Goal: Task Accomplishment & Management: Manage account settings

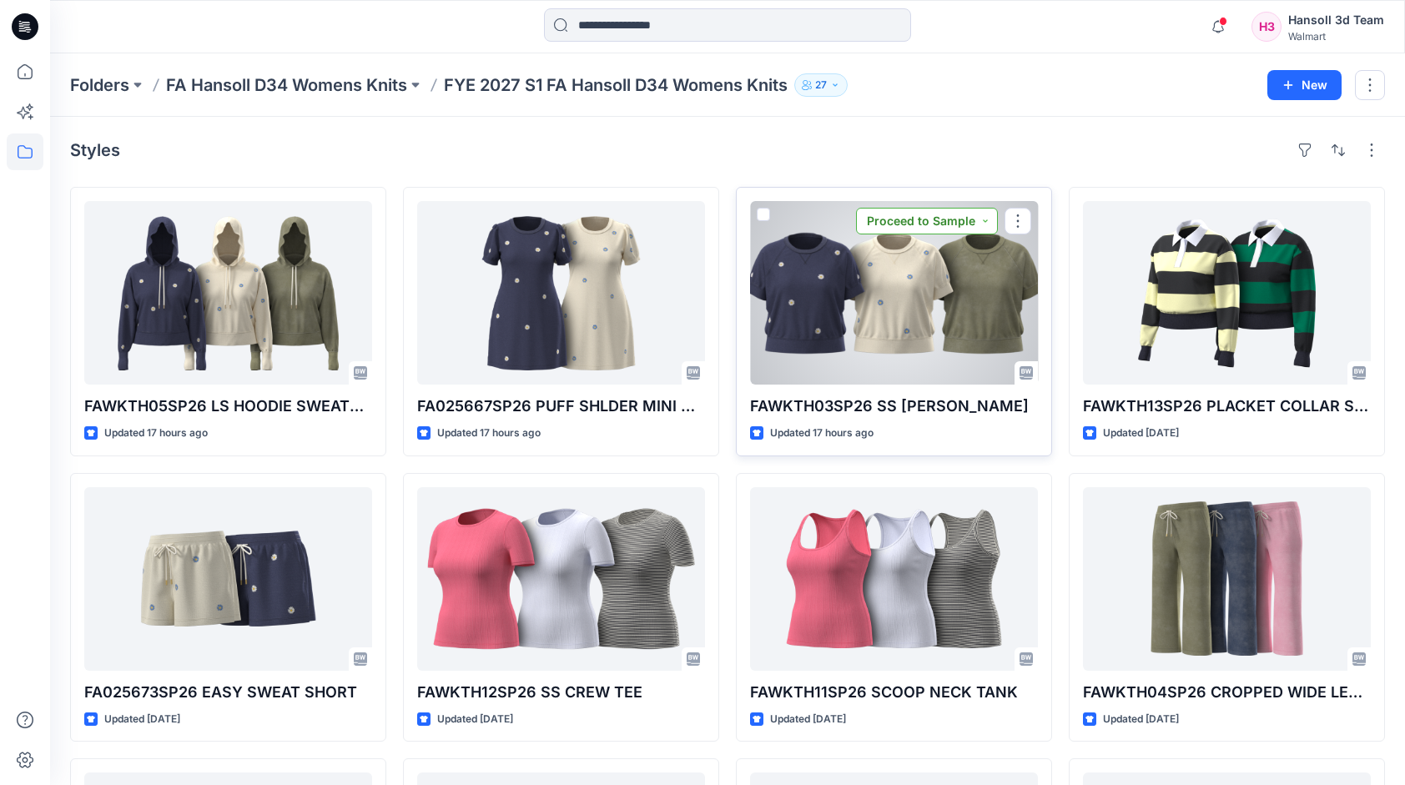
click at [971, 224] on button "Proceed to Sample" at bounding box center [927, 221] width 142 height 27
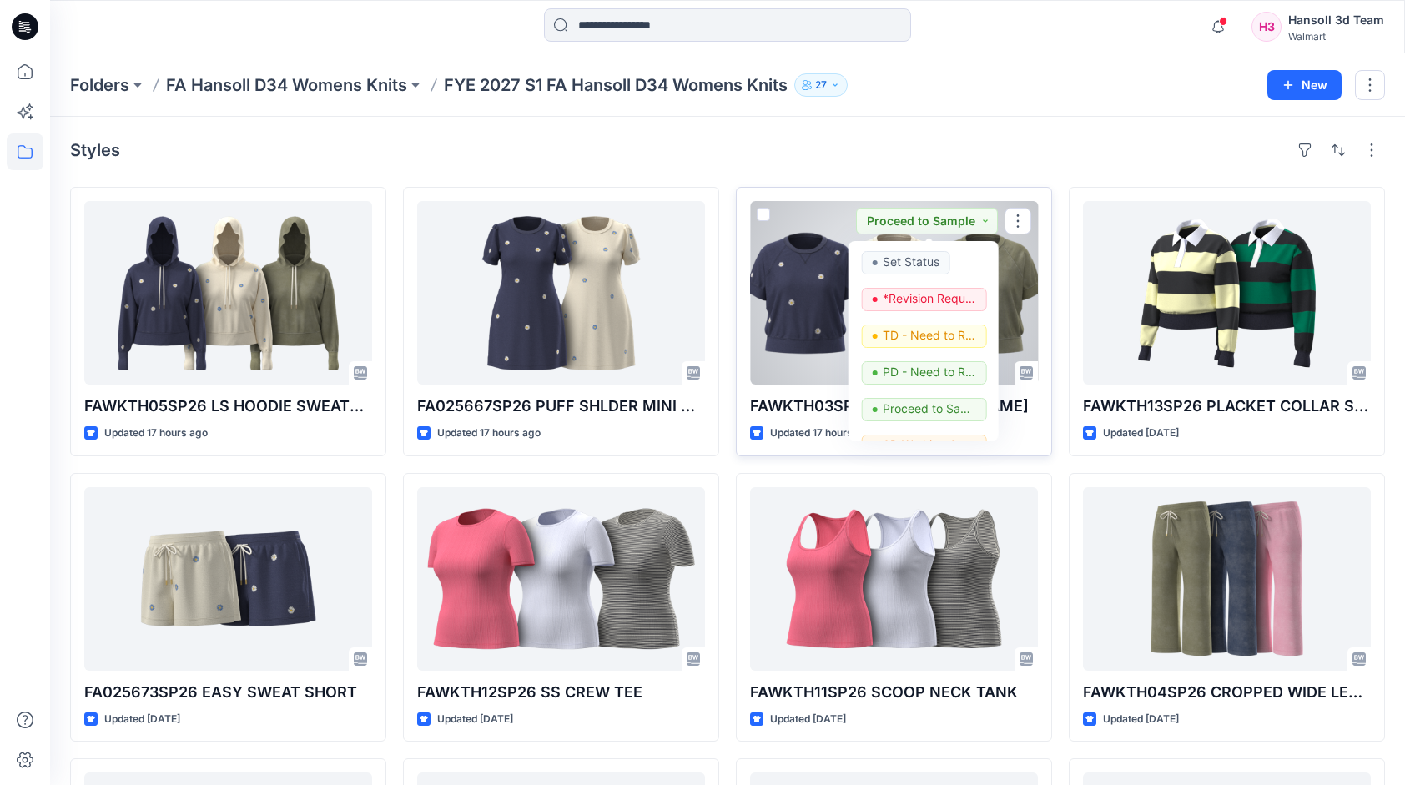
click at [1013, 265] on div at bounding box center [894, 293] width 288 height 184
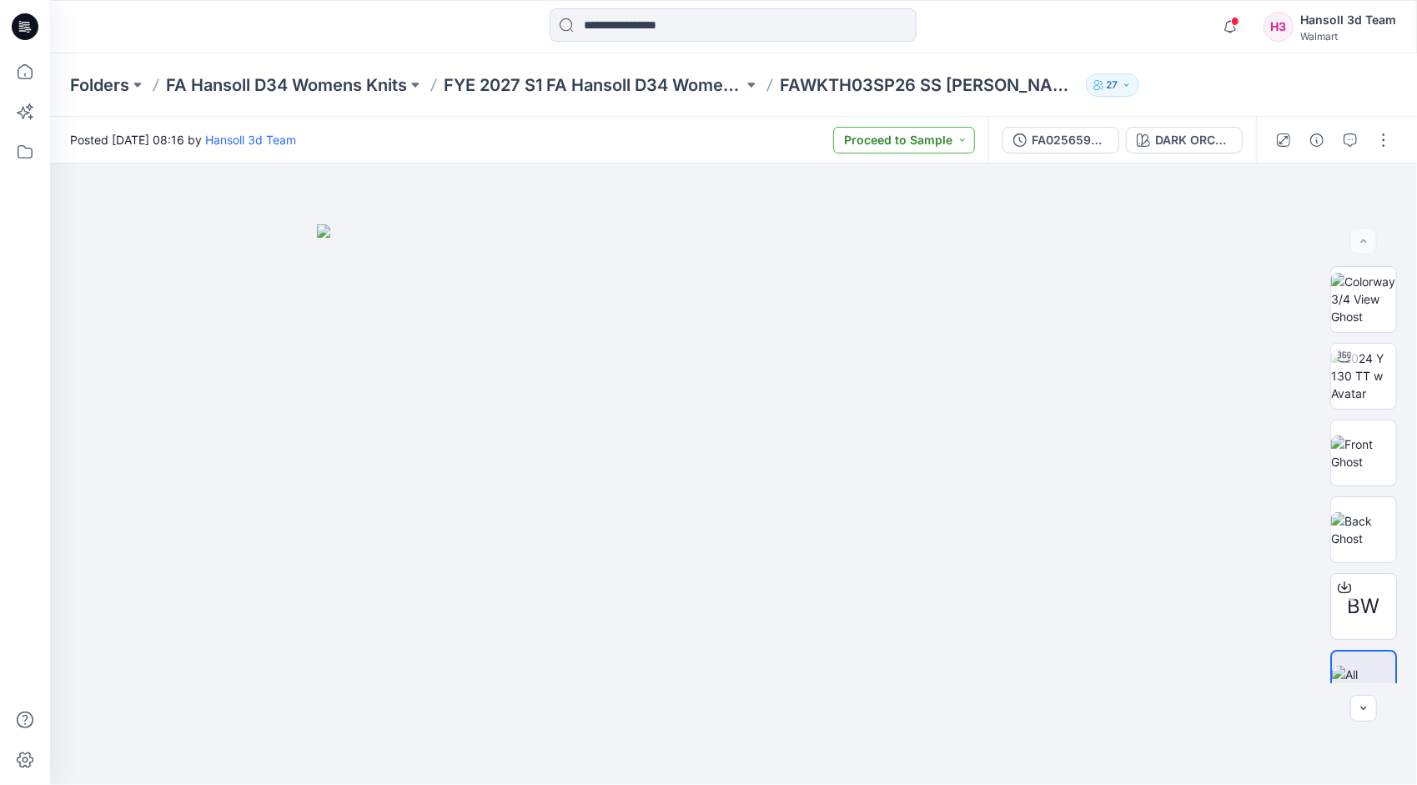
click at [933, 147] on button "Proceed to Sample" at bounding box center [904, 140] width 142 height 27
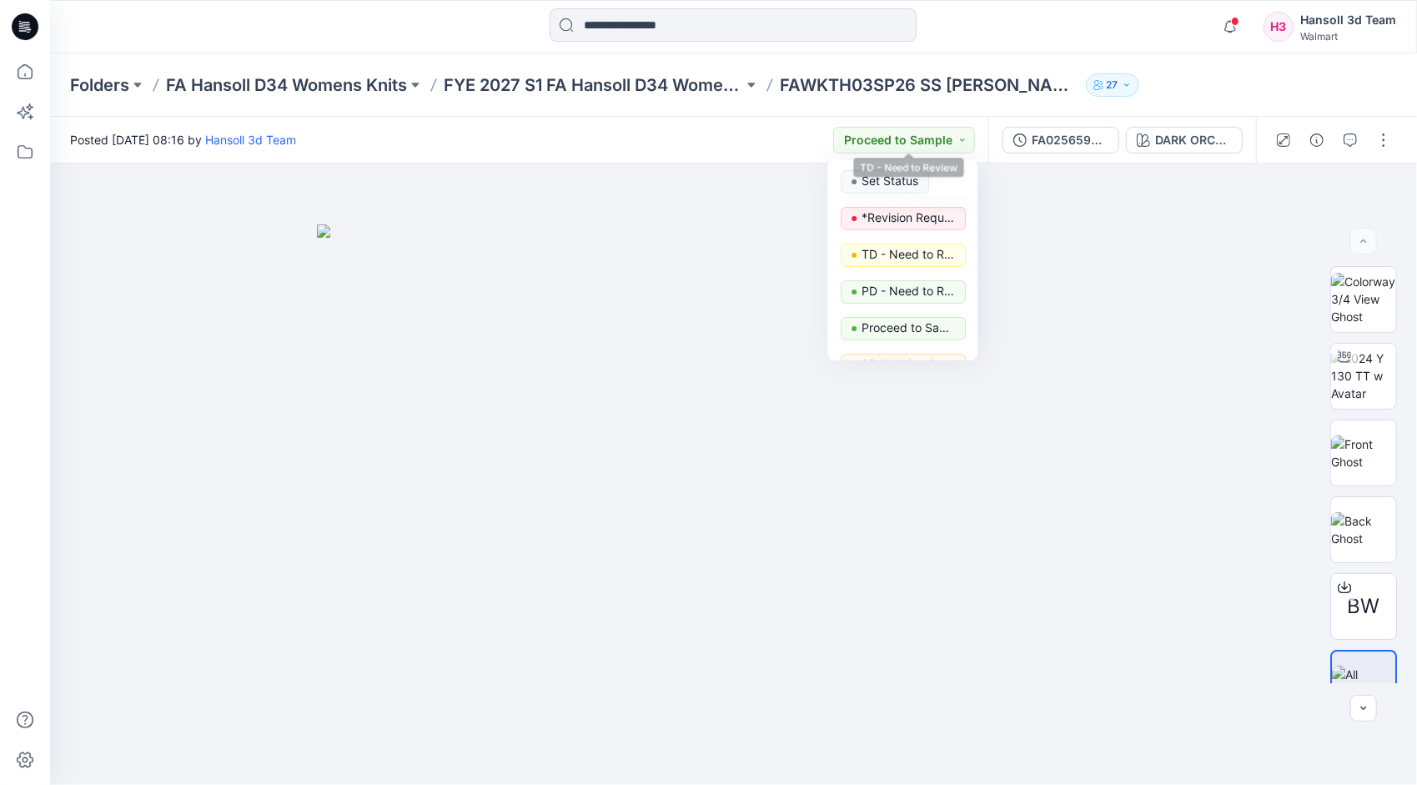
scroll to position [210, 0]
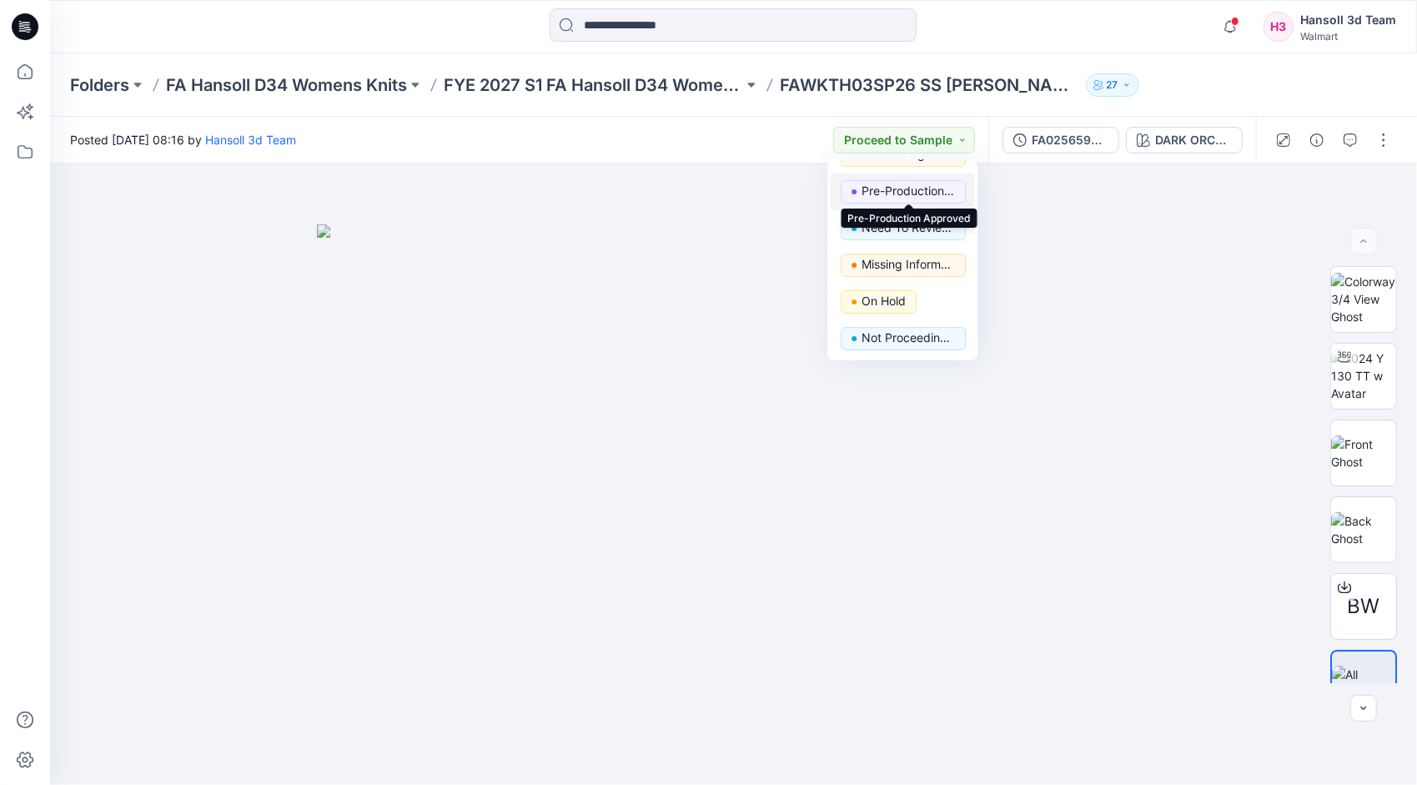
click at [901, 190] on p "Pre-Production Approved" at bounding box center [908, 191] width 93 height 22
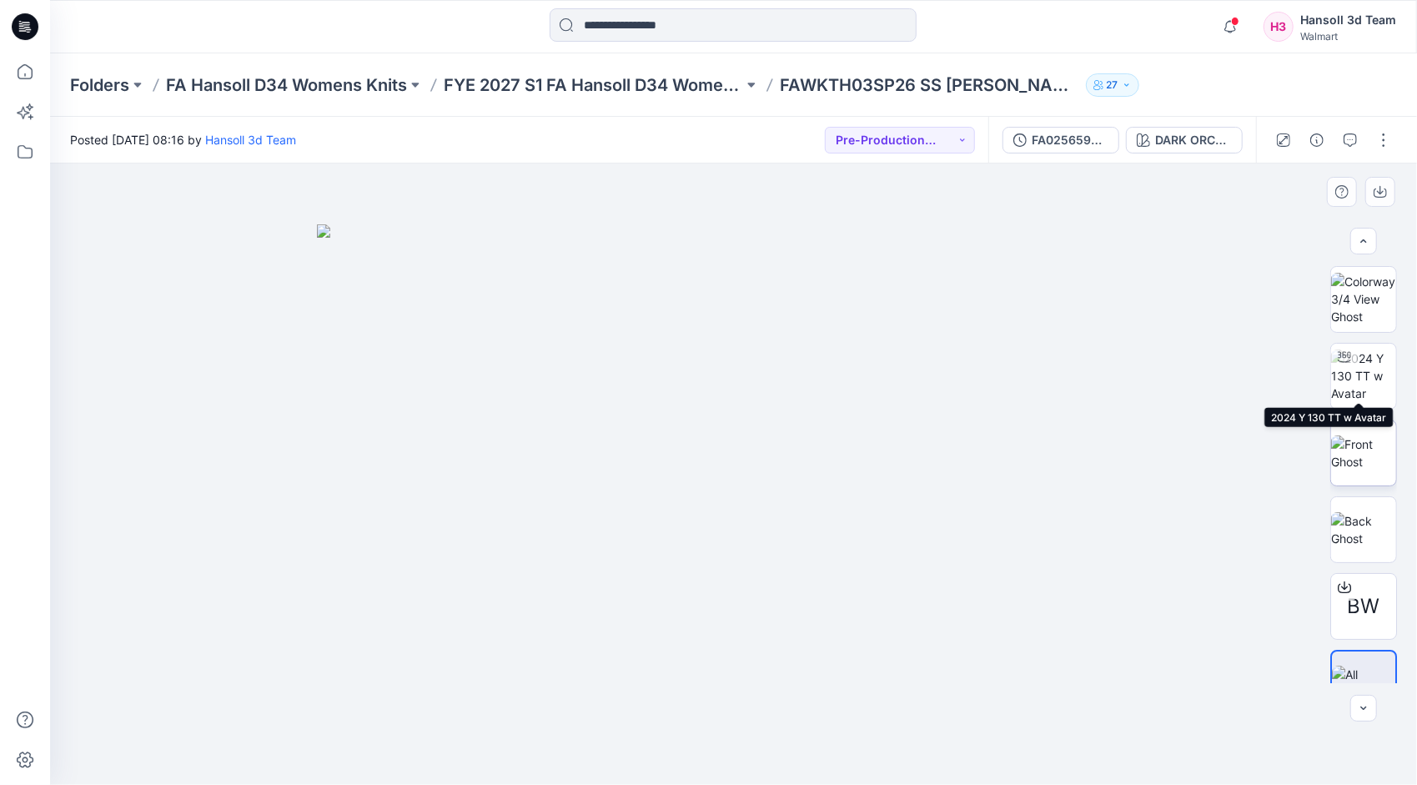
scroll to position [33, 0]
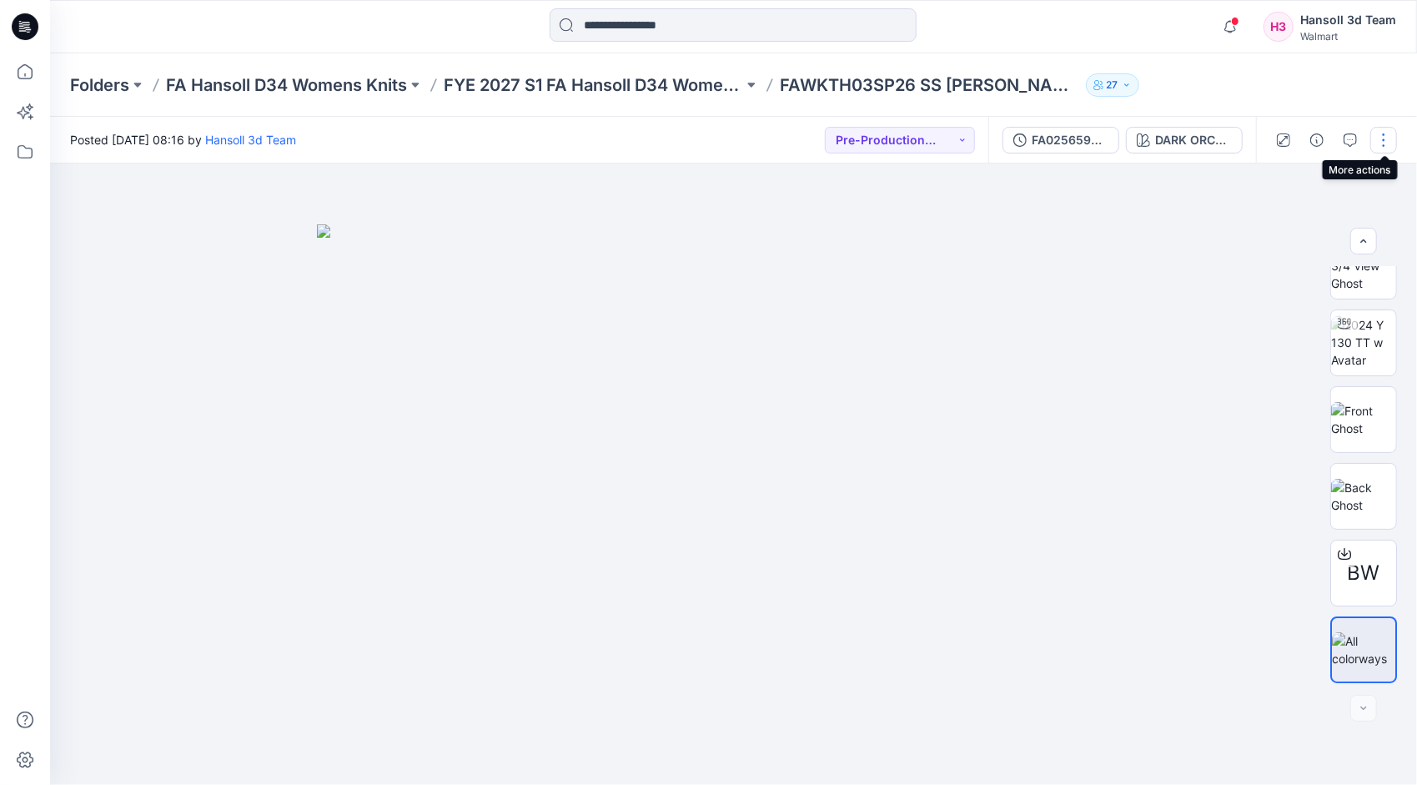
click at [1388, 148] on button "button" at bounding box center [1384, 140] width 27 height 27
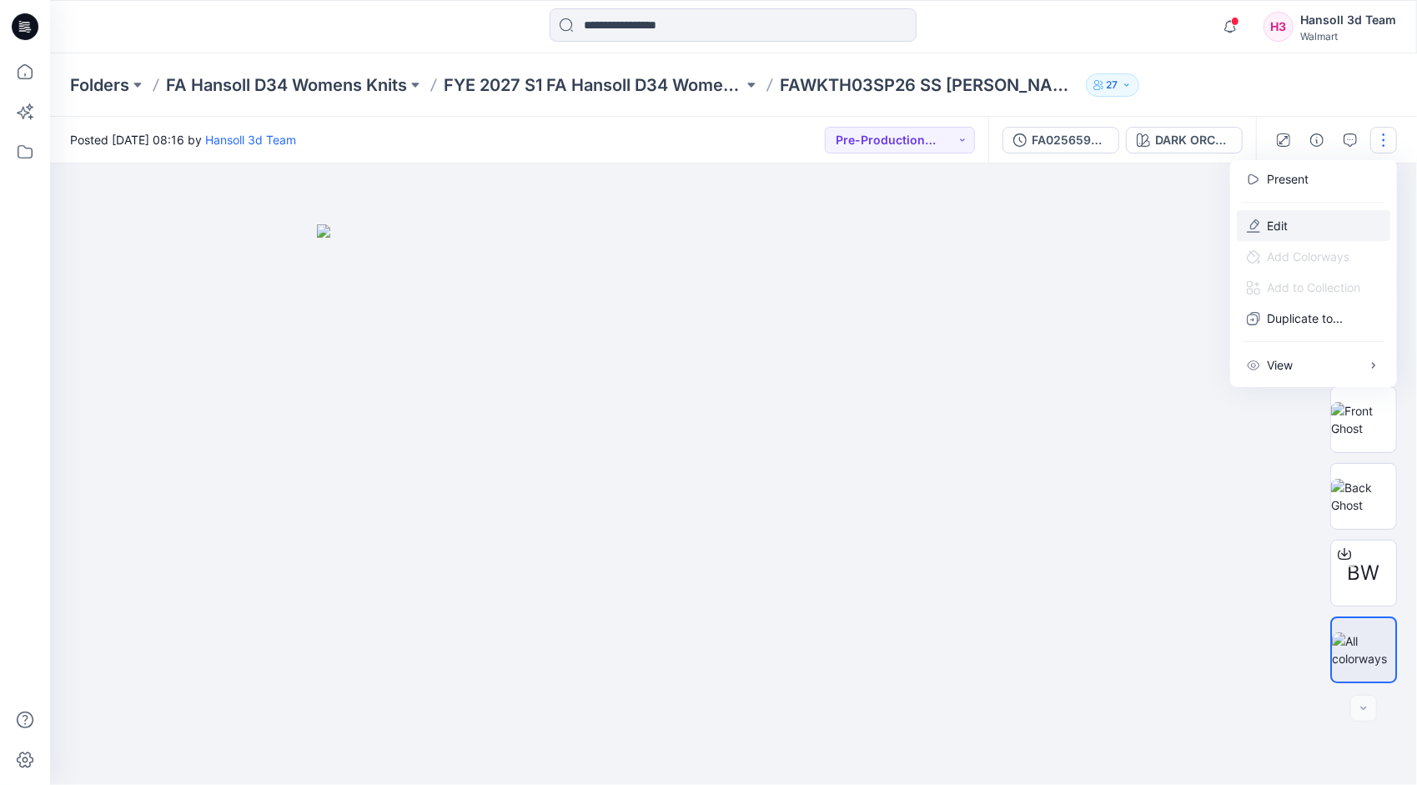
click at [1295, 232] on button "Edit" at bounding box center [1313, 225] width 153 height 31
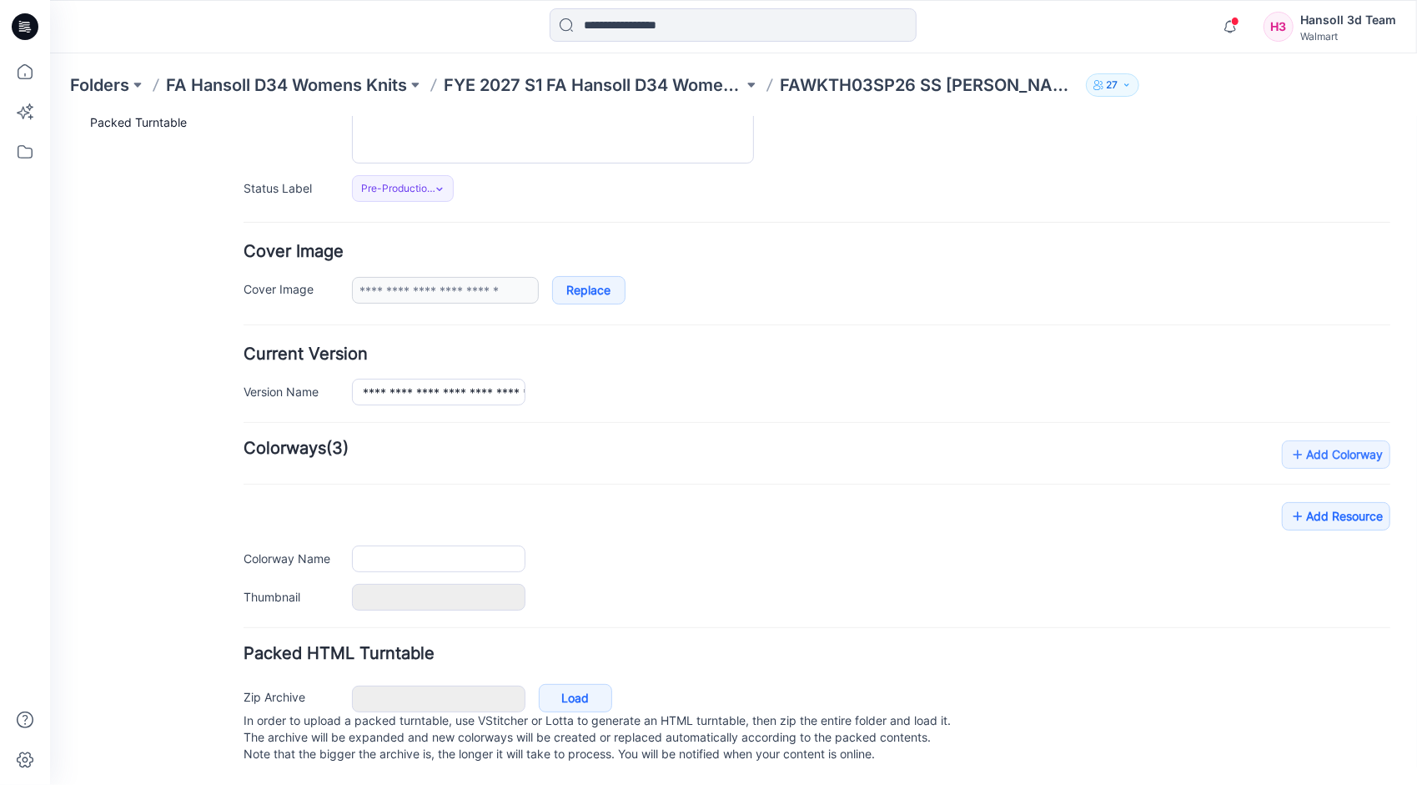
type input "**********"
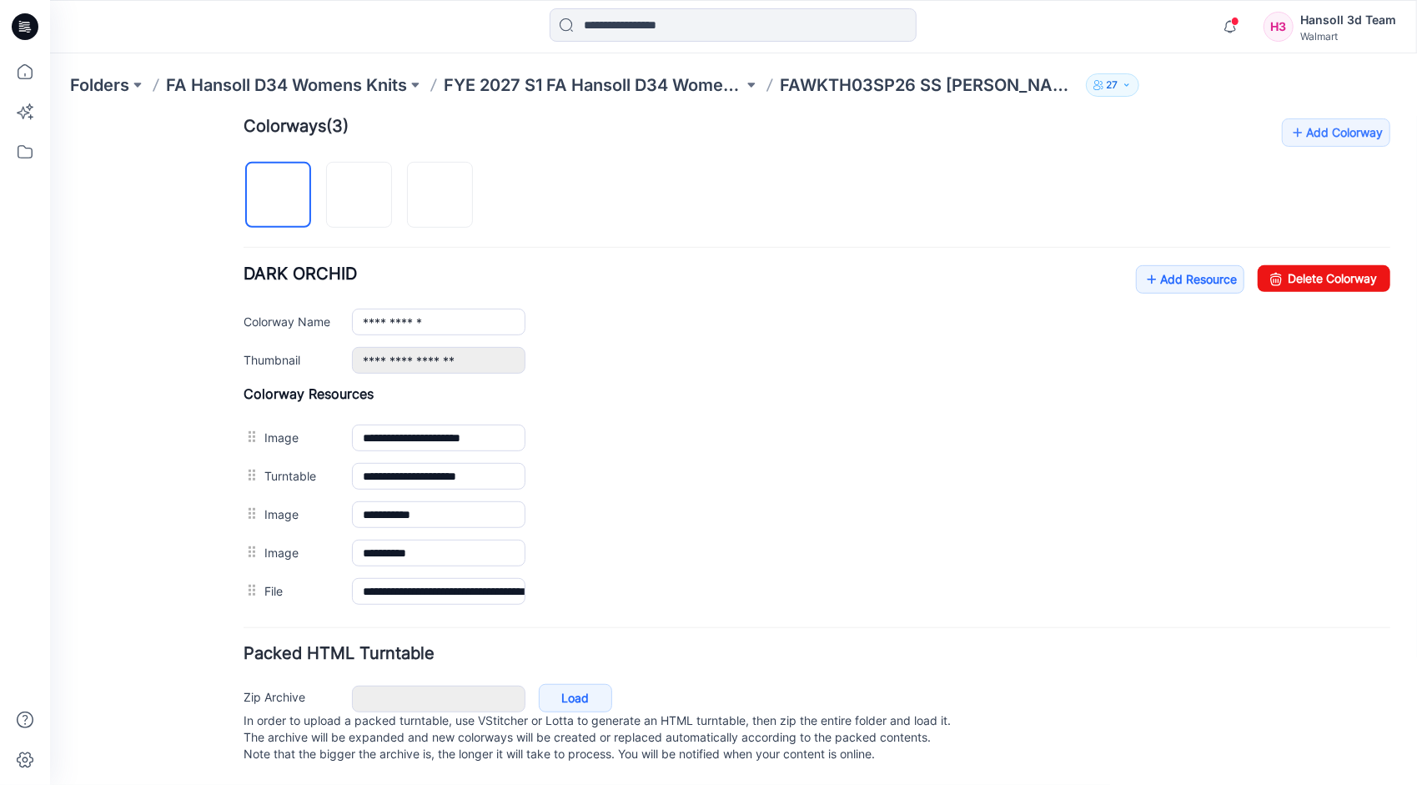
scroll to position [529, 0]
click at [1165, 264] on link "Add Resource" at bounding box center [1189, 278] width 108 height 28
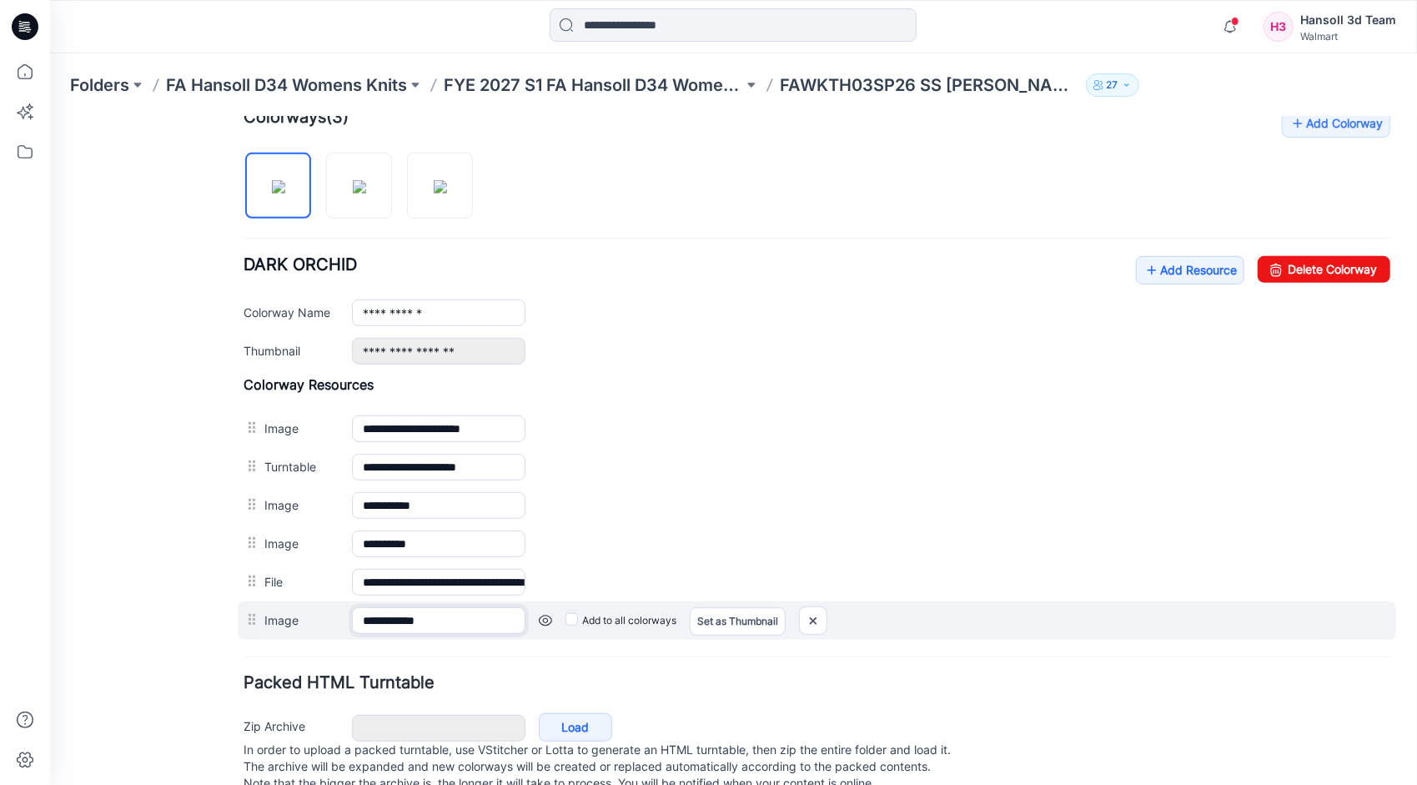
click at [446, 611] on input "**********" at bounding box center [438, 619] width 174 height 27
click at [450, 616] on input "**********" at bounding box center [438, 619] width 174 height 27
drag, startPoint x: 833, startPoint y: 184, endPoint x: 815, endPoint y: 615, distance: 430.8
click at [815, 615] on img at bounding box center [812, 620] width 27 height 28
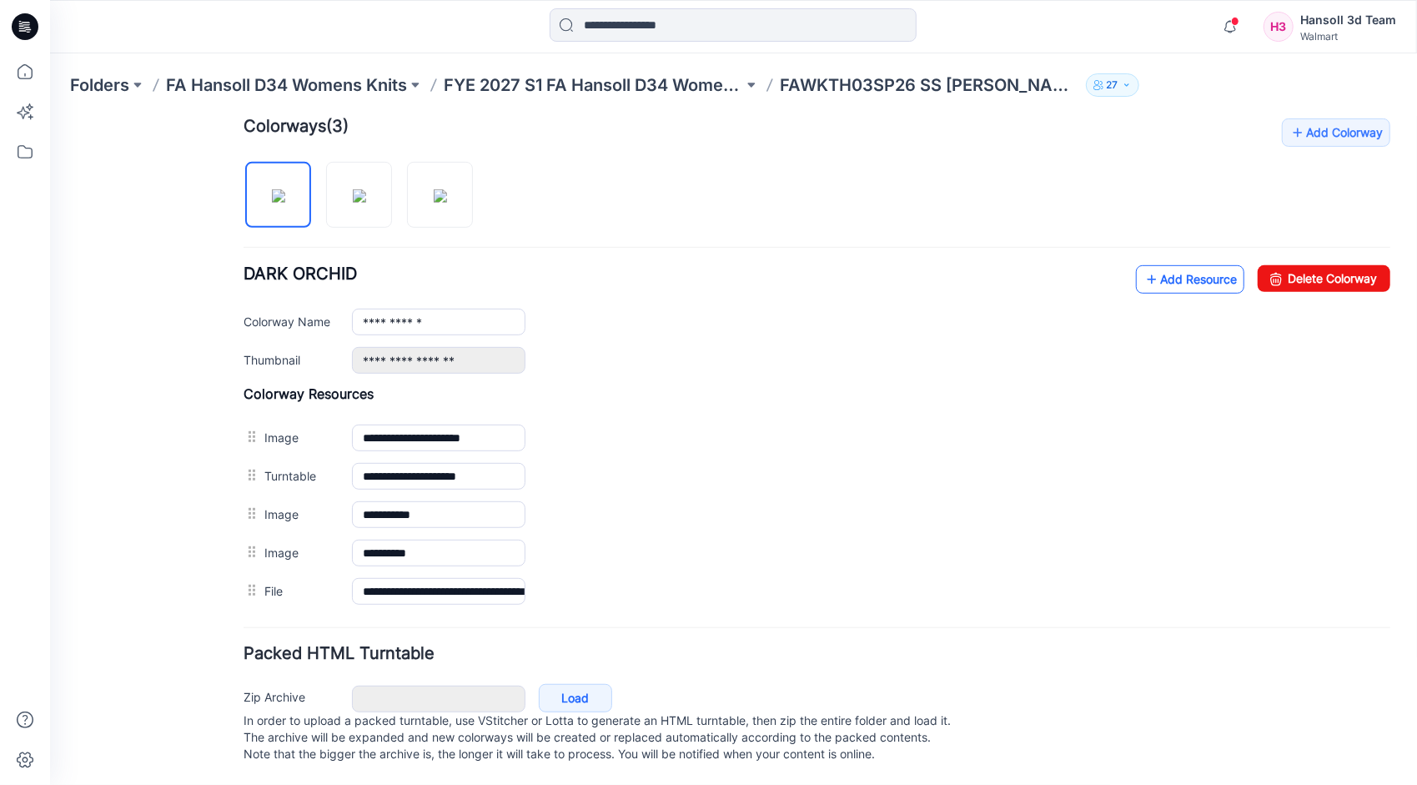
click at [1180, 269] on link "Add Resource" at bounding box center [1189, 278] width 108 height 28
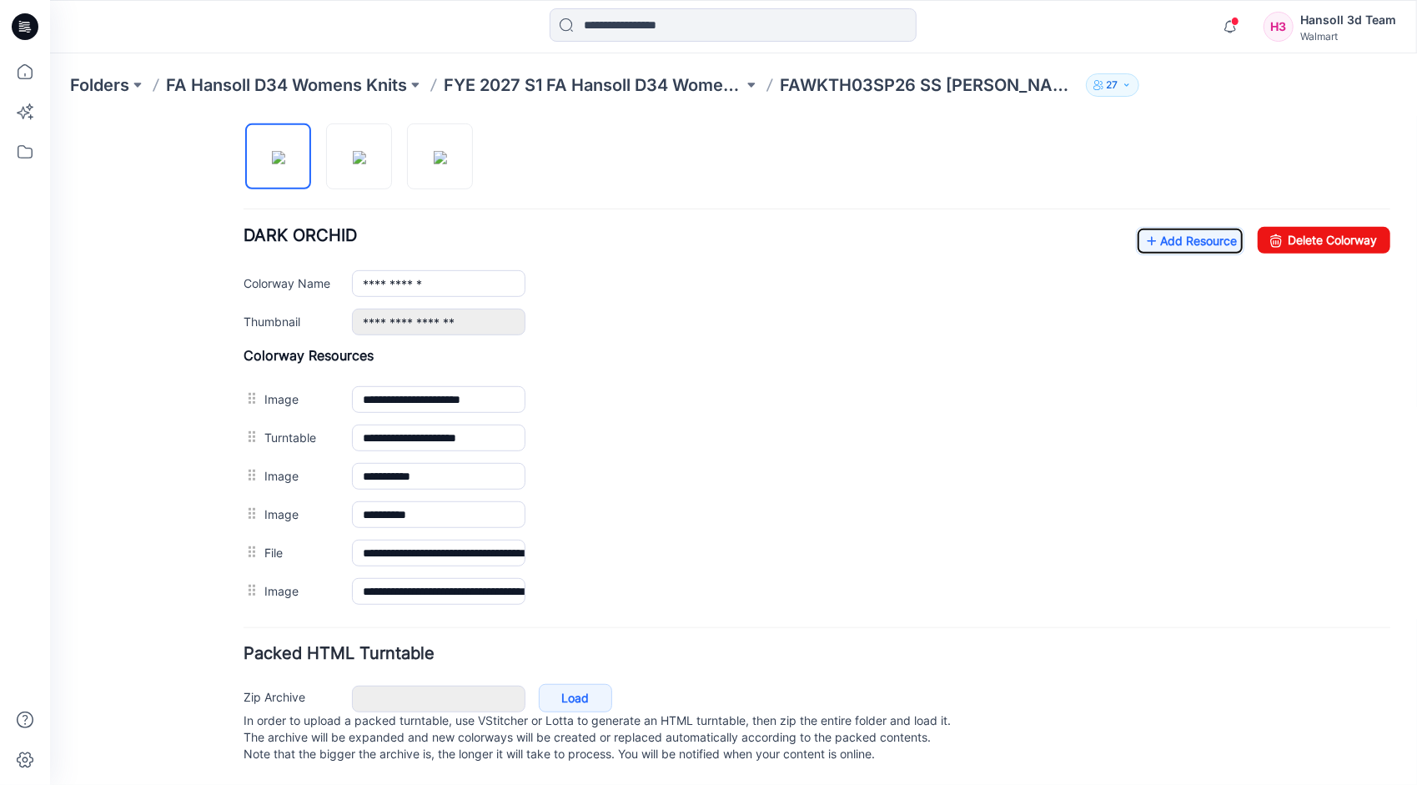
scroll to position [566, 0]
click at [1197, 228] on link "Add Resource" at bounding box center [1189, 240] width 108 height 28
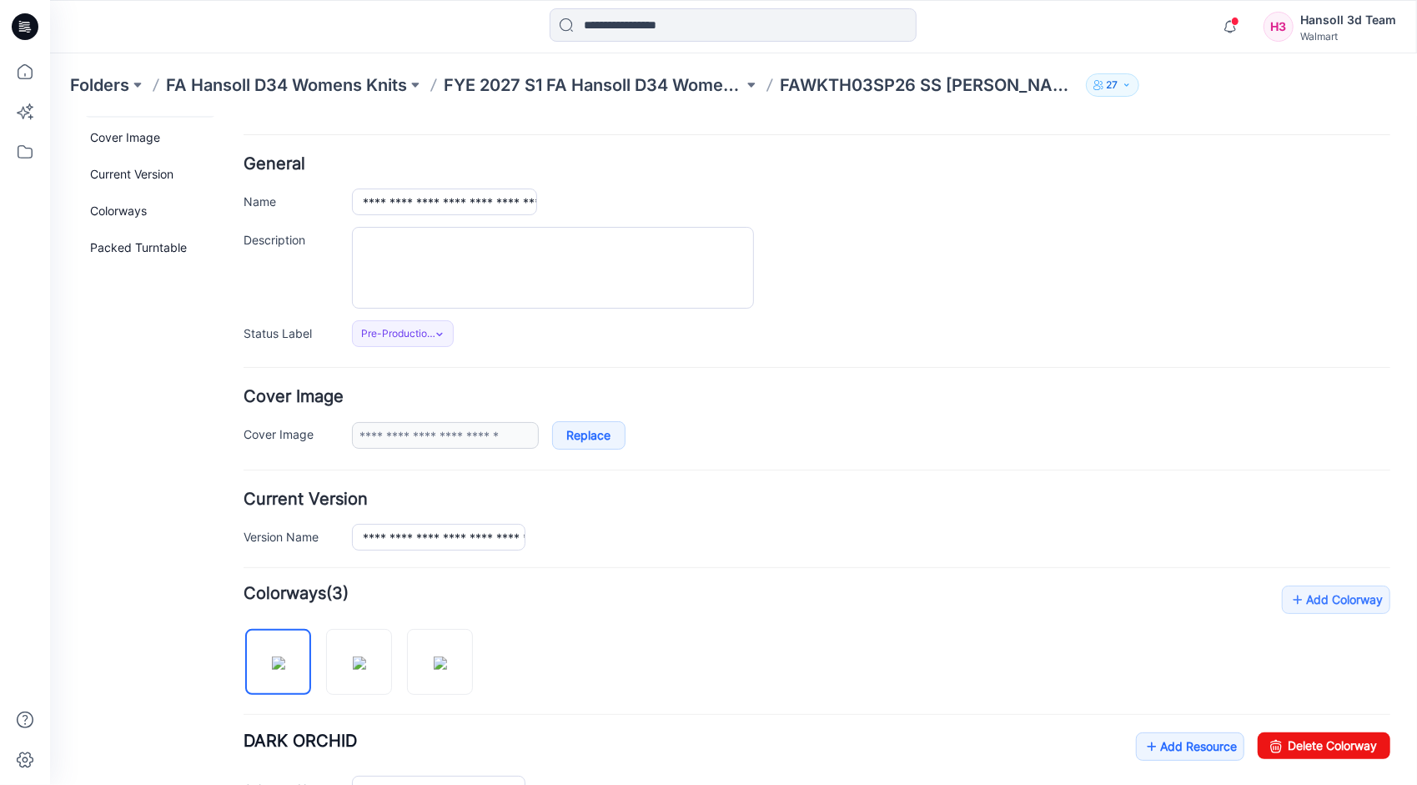
scroll to position [0, 0]
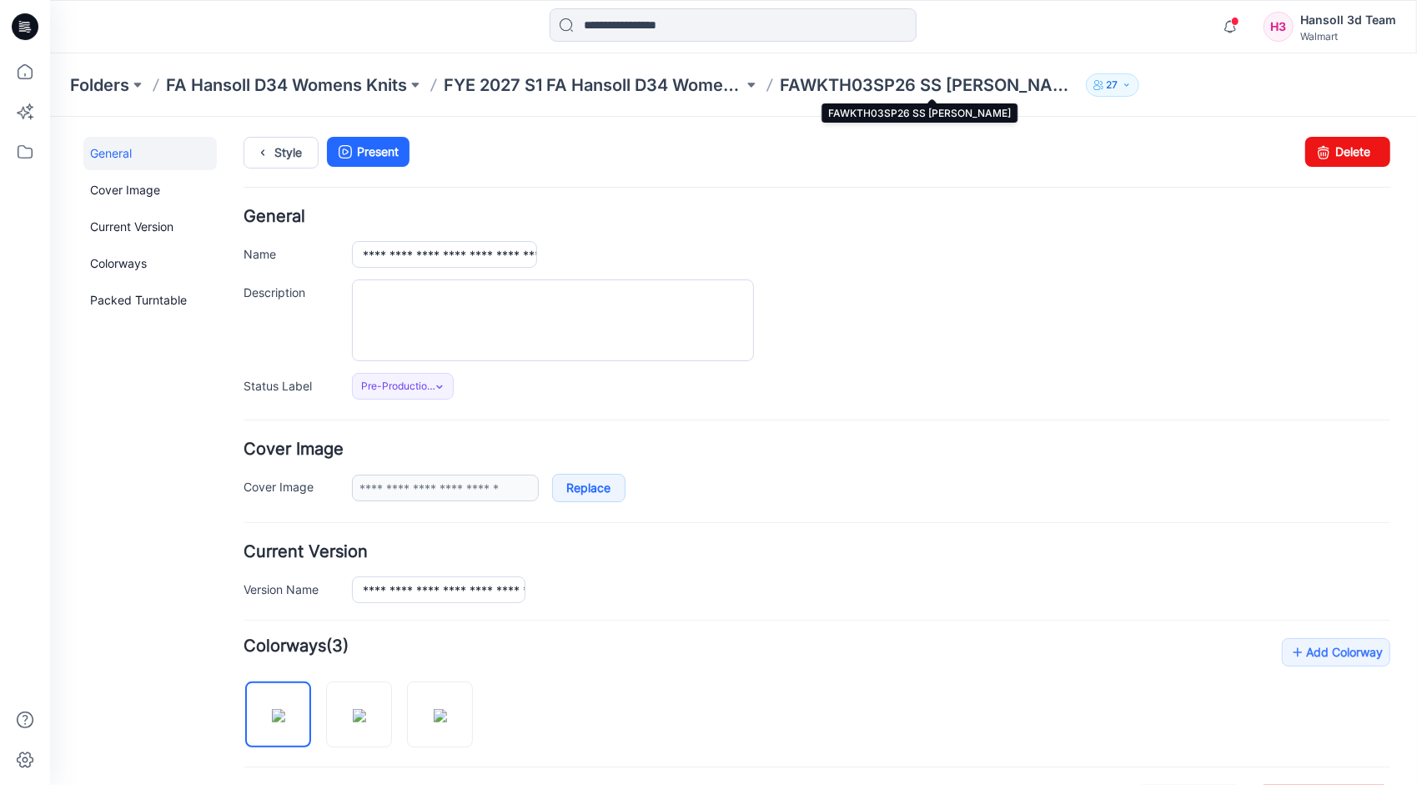
click at [859, 84] on p "FAWKTH03SP26 SS [PERSON_NAME]" at bounding box center [929, 84] width 299 height 23
click at [838, 88] on p "FAWKTH03SP26 SS [PERSON_NAME]" at bounding box center [929, 84] width 299 height 23
click at [848, 85] on p "FAWKTH03SP26 SS [PERSON_NAME]" at bounding box center [929, 84] width 299 height 23
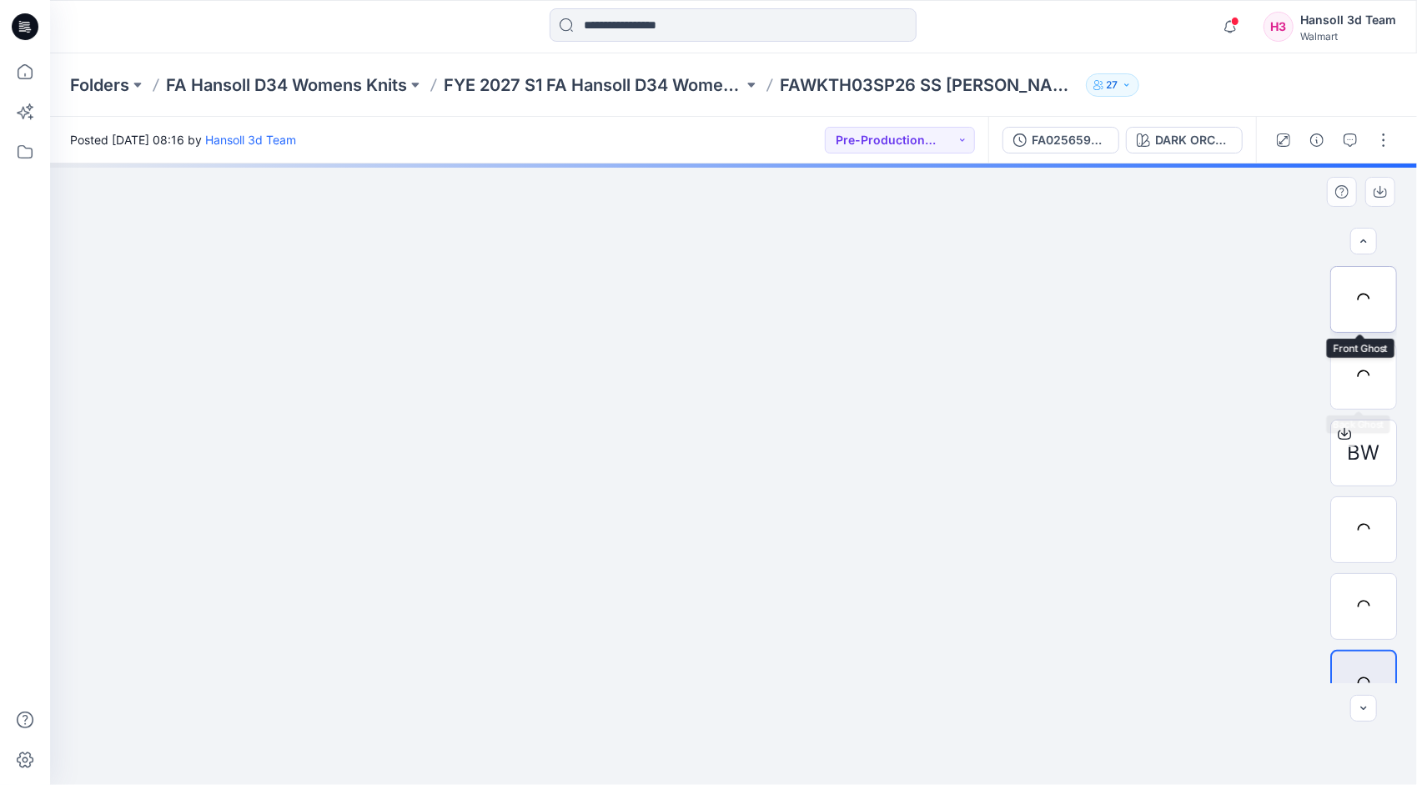
scroll to position [187, 0]
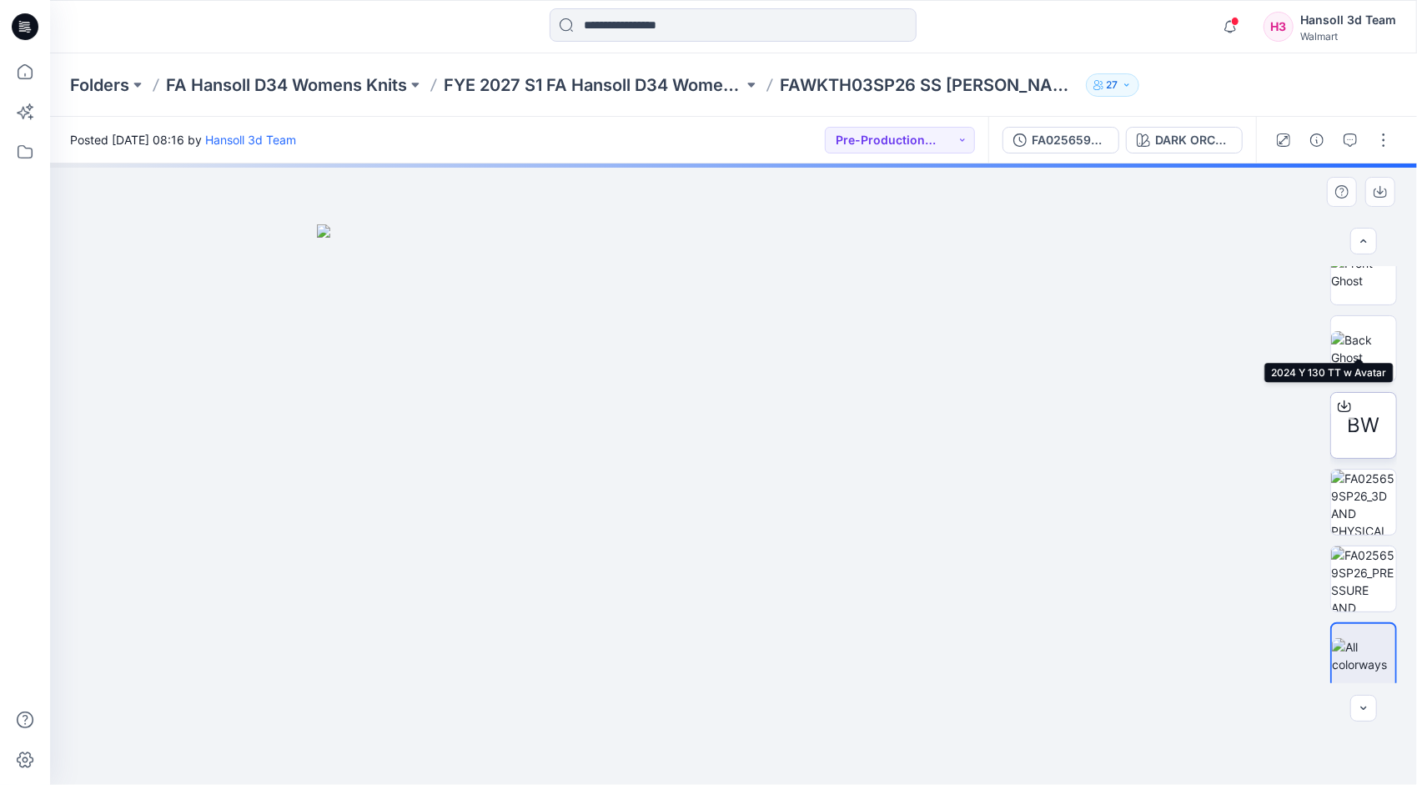
scroll to position [187, 0]
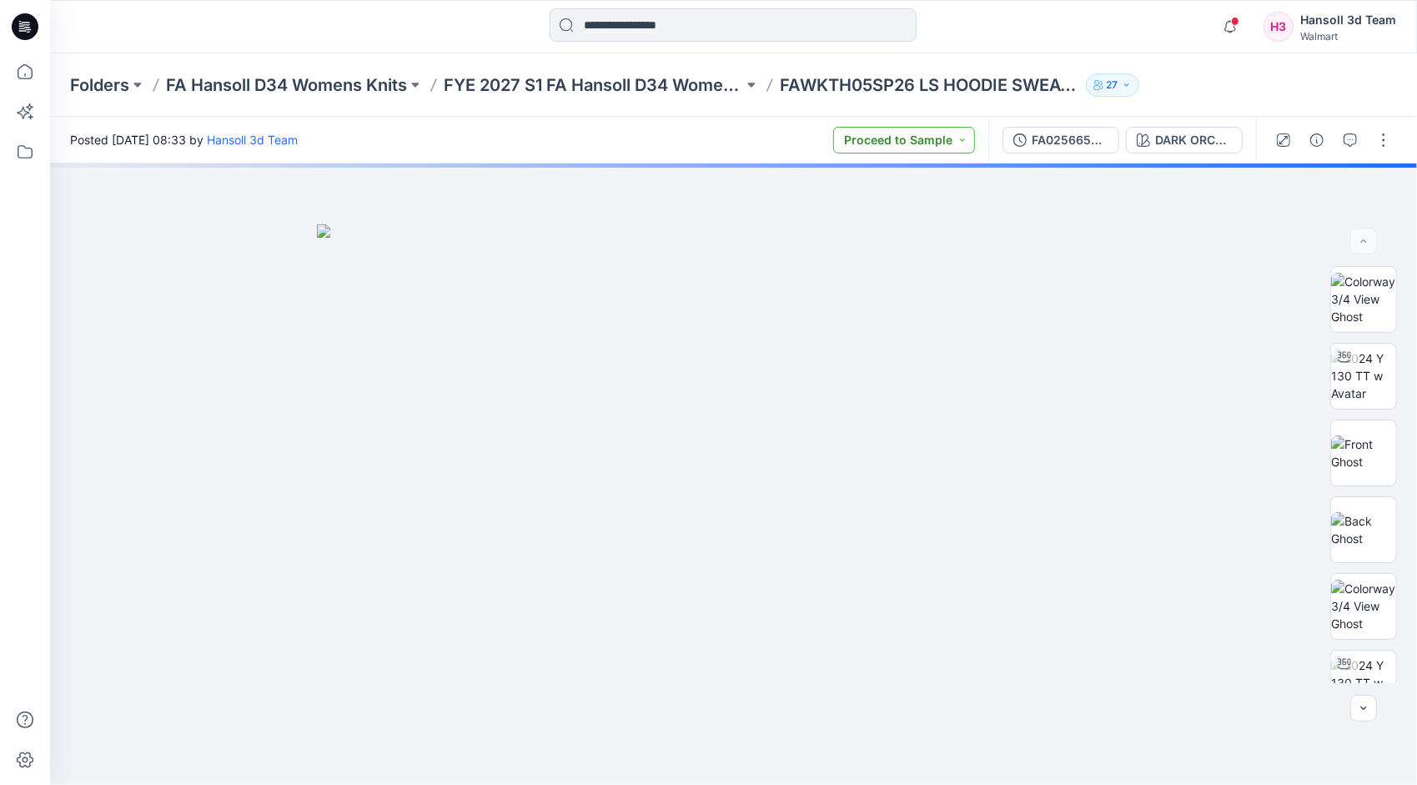
click at [963, 142] on button "Proceed to Sample" at bounding box center [904, 140] width 142 height 27
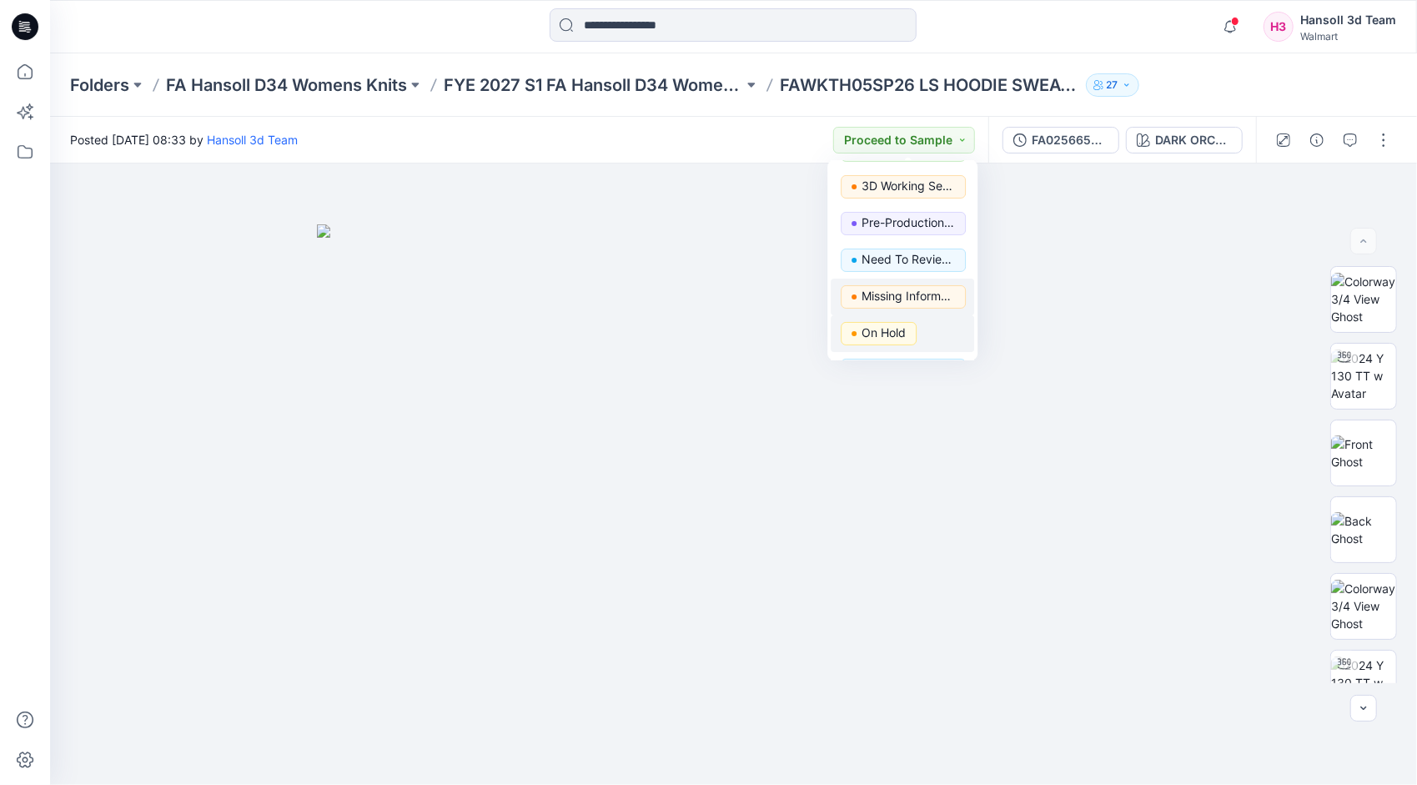
scroll to position [210, 0]
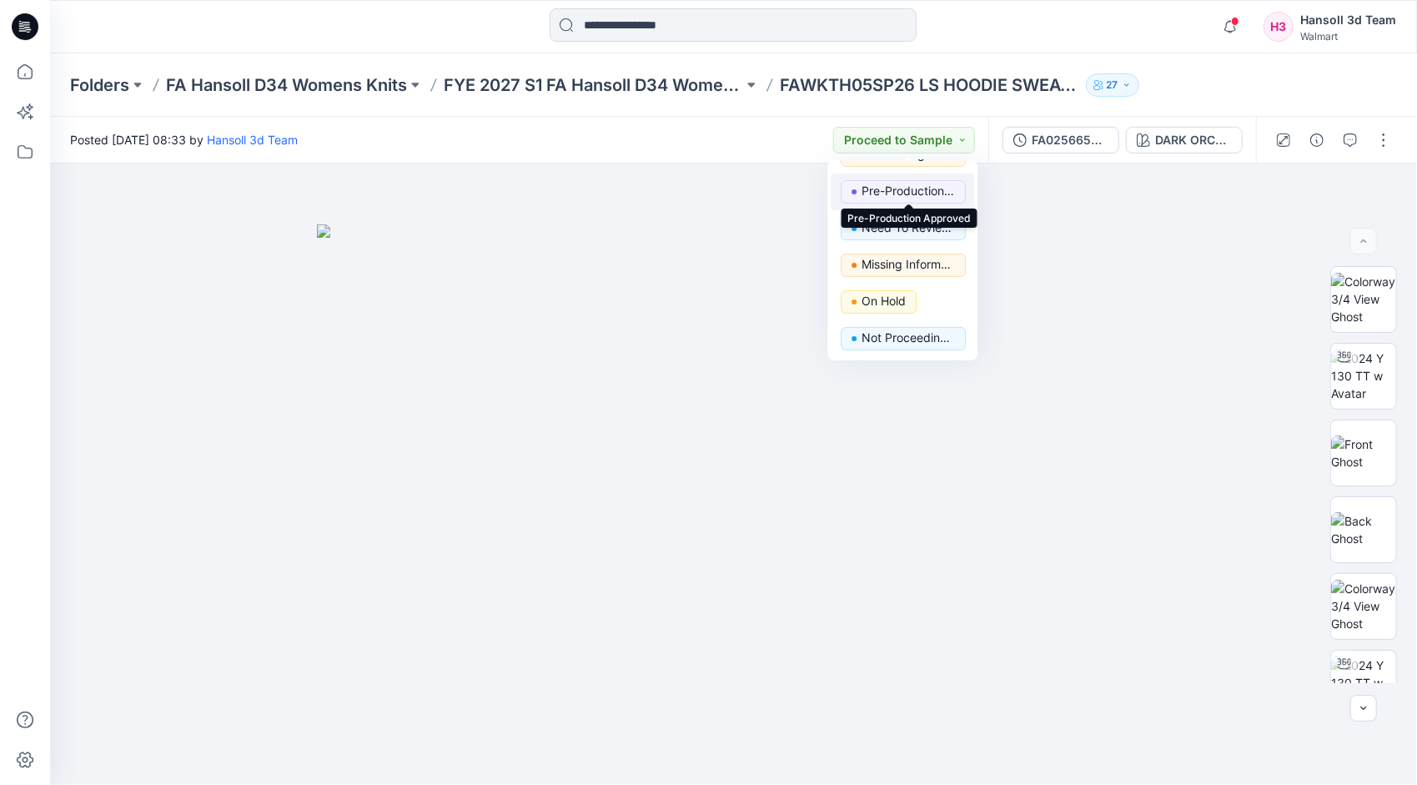
click at [914, 192] on p "Pre-Production Approved" at bounding box center [908, 191] width 93 height 22
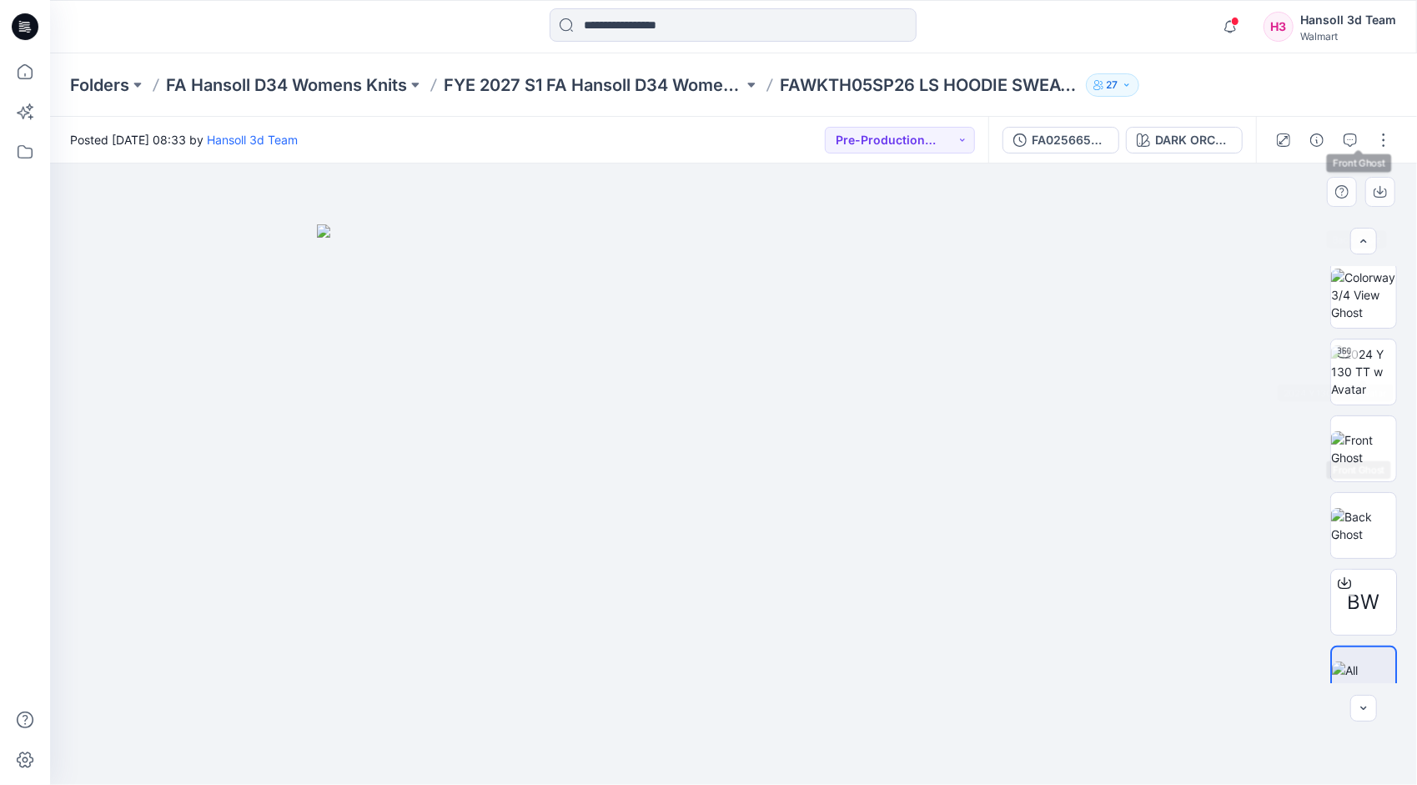
scroll to position [340, 0]
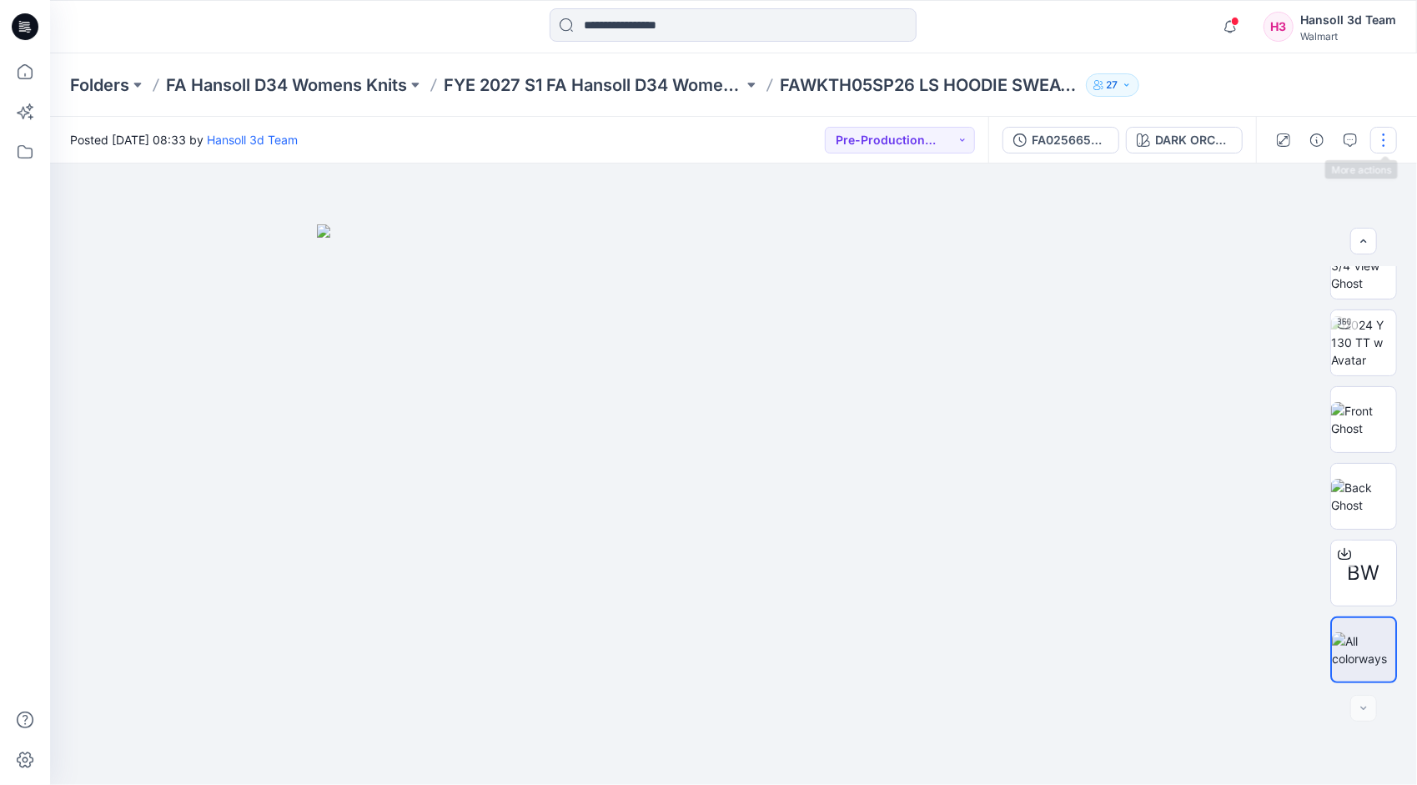
click at [1383, 142] on button "button" at bounding box center [1384, 140] width 27 height 27
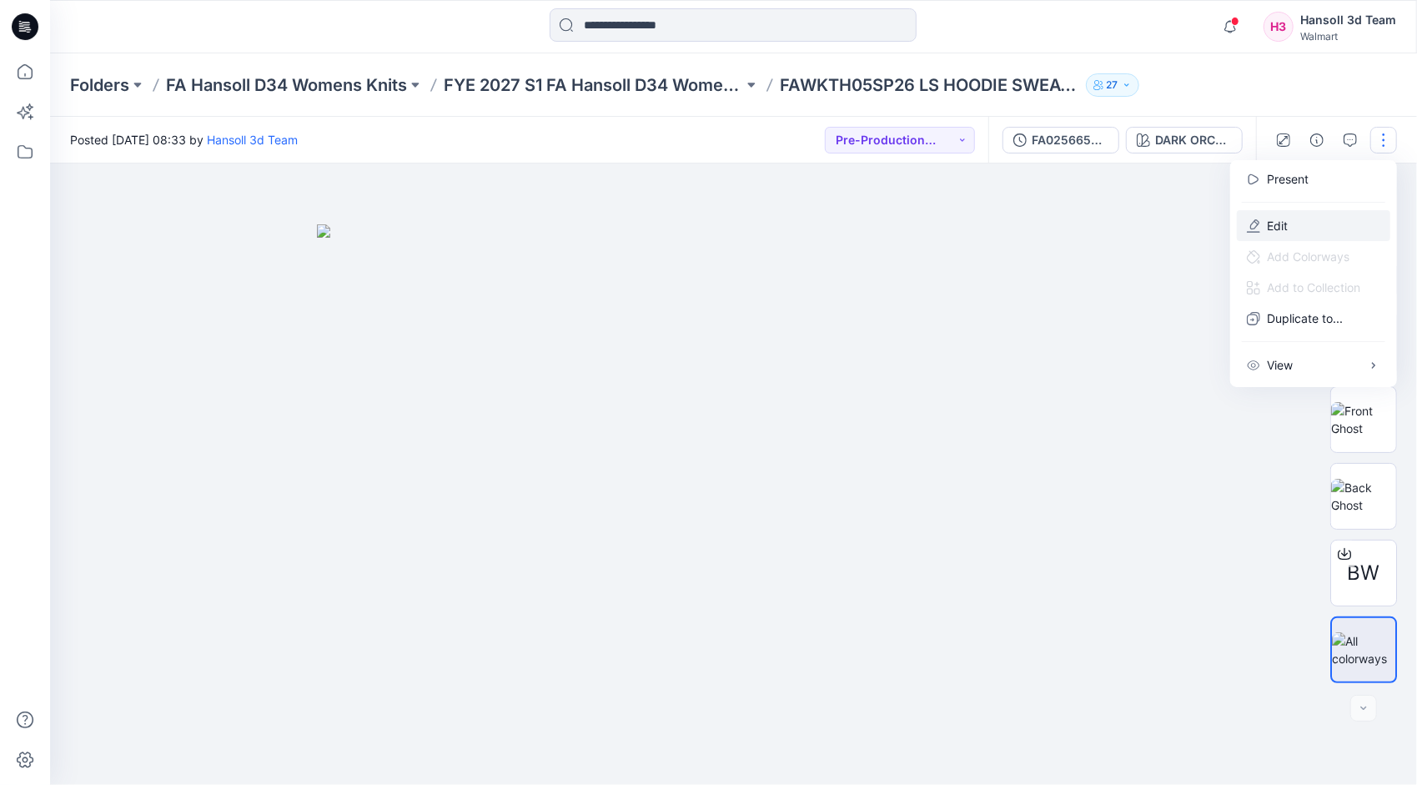
click at [1289, 217] on button "Edit" at bounding box center [1313, 225] width 153 height 31
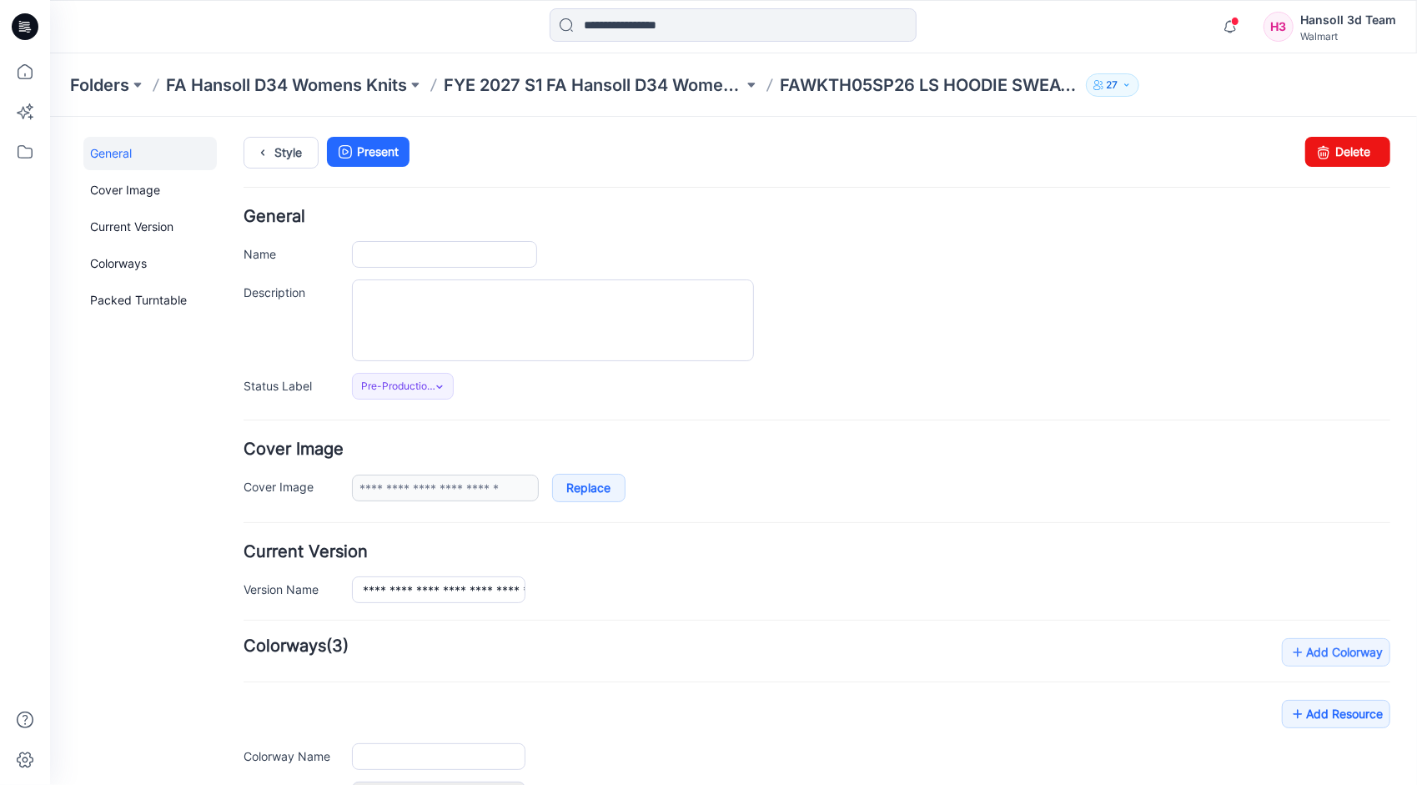
type input "**********"
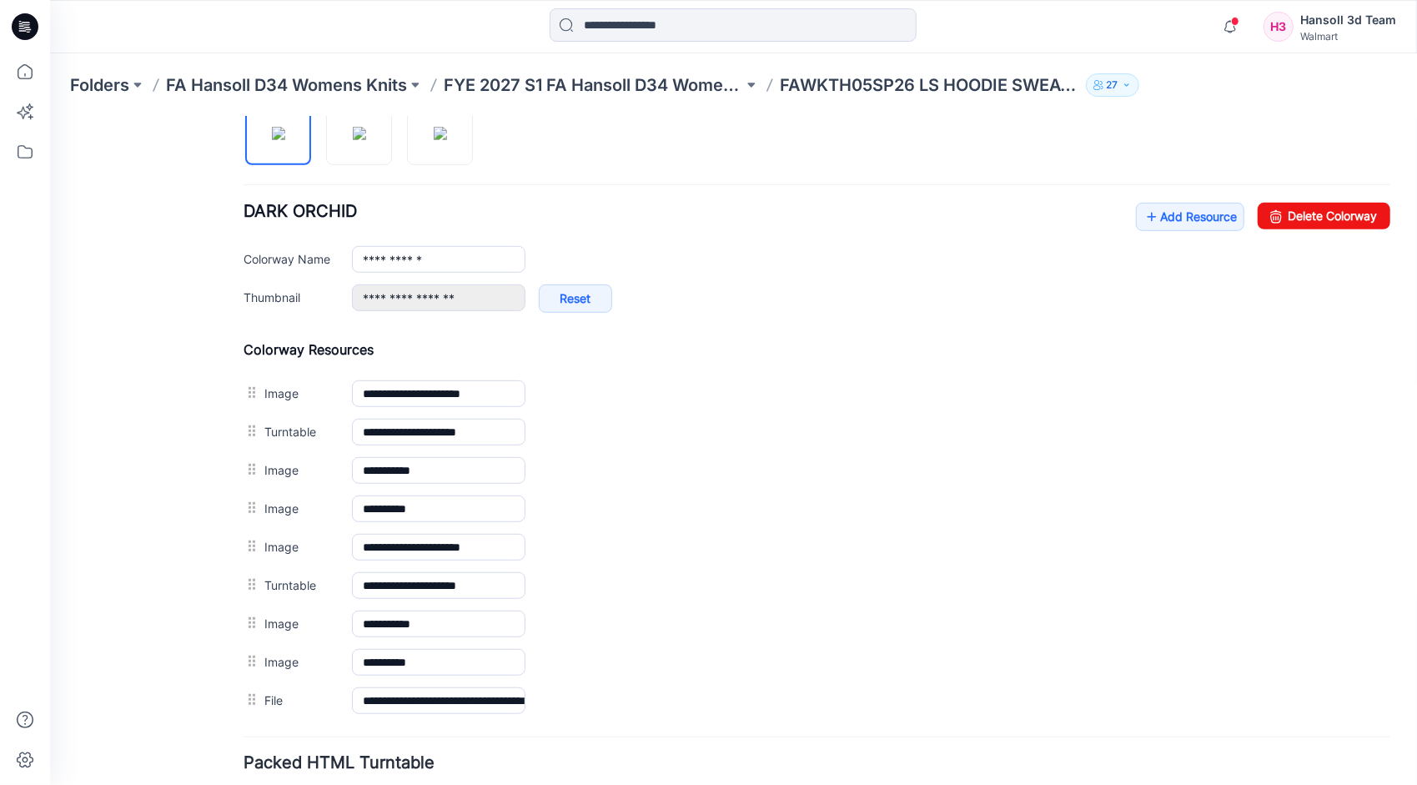
scroll to position [532, 0]
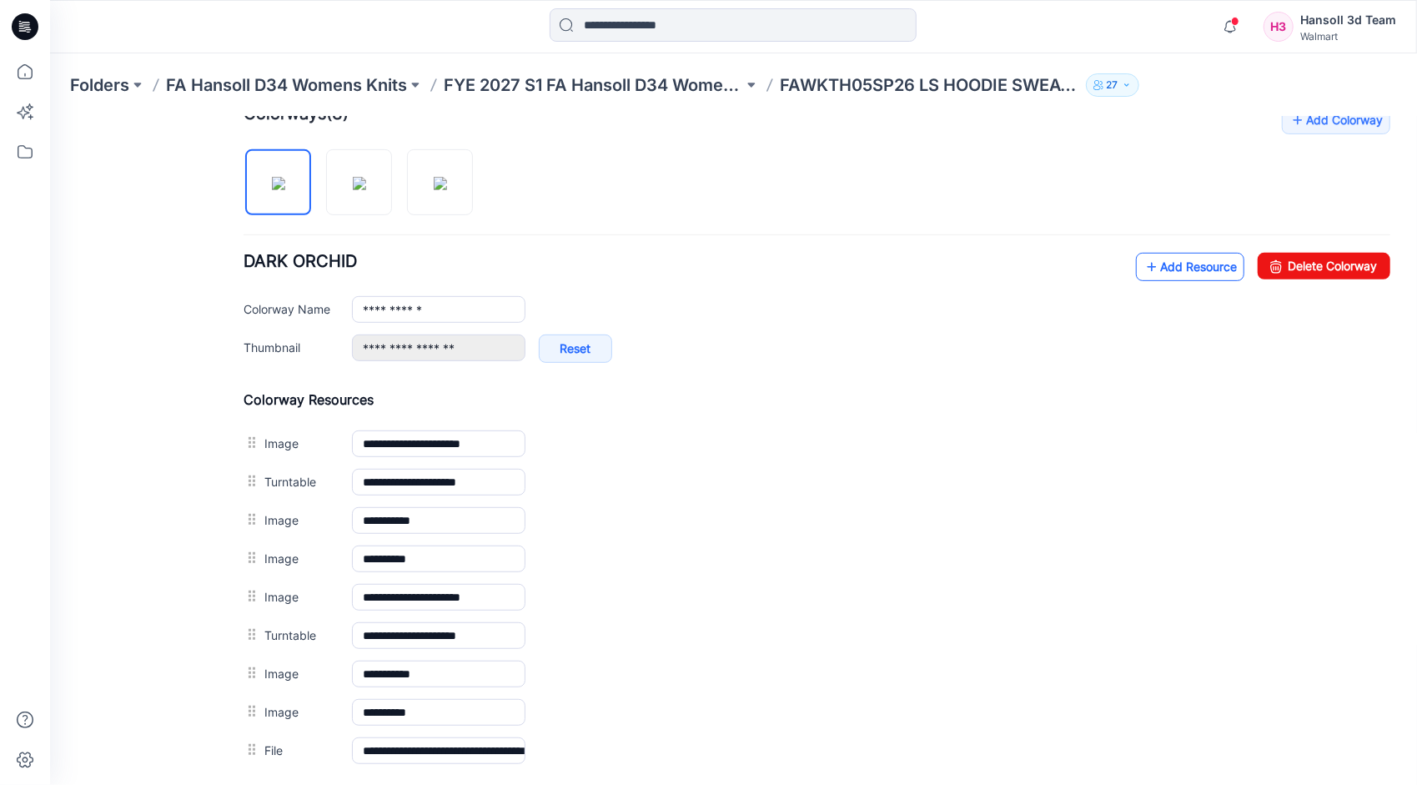
click at [1195, 259] on link "Add Resource" at bounding box center [1189, 266] width 108 height 28
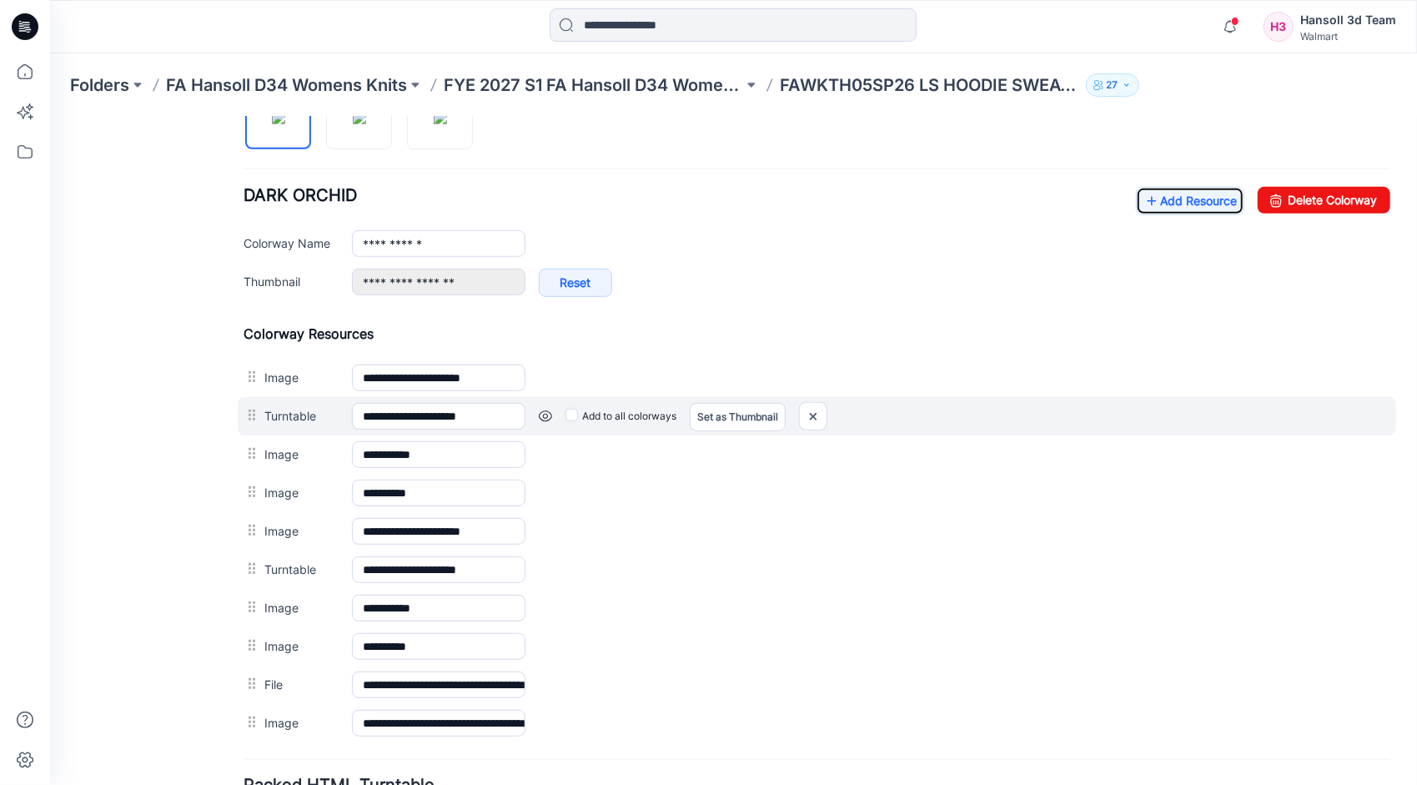
scroll to position [487, 0]
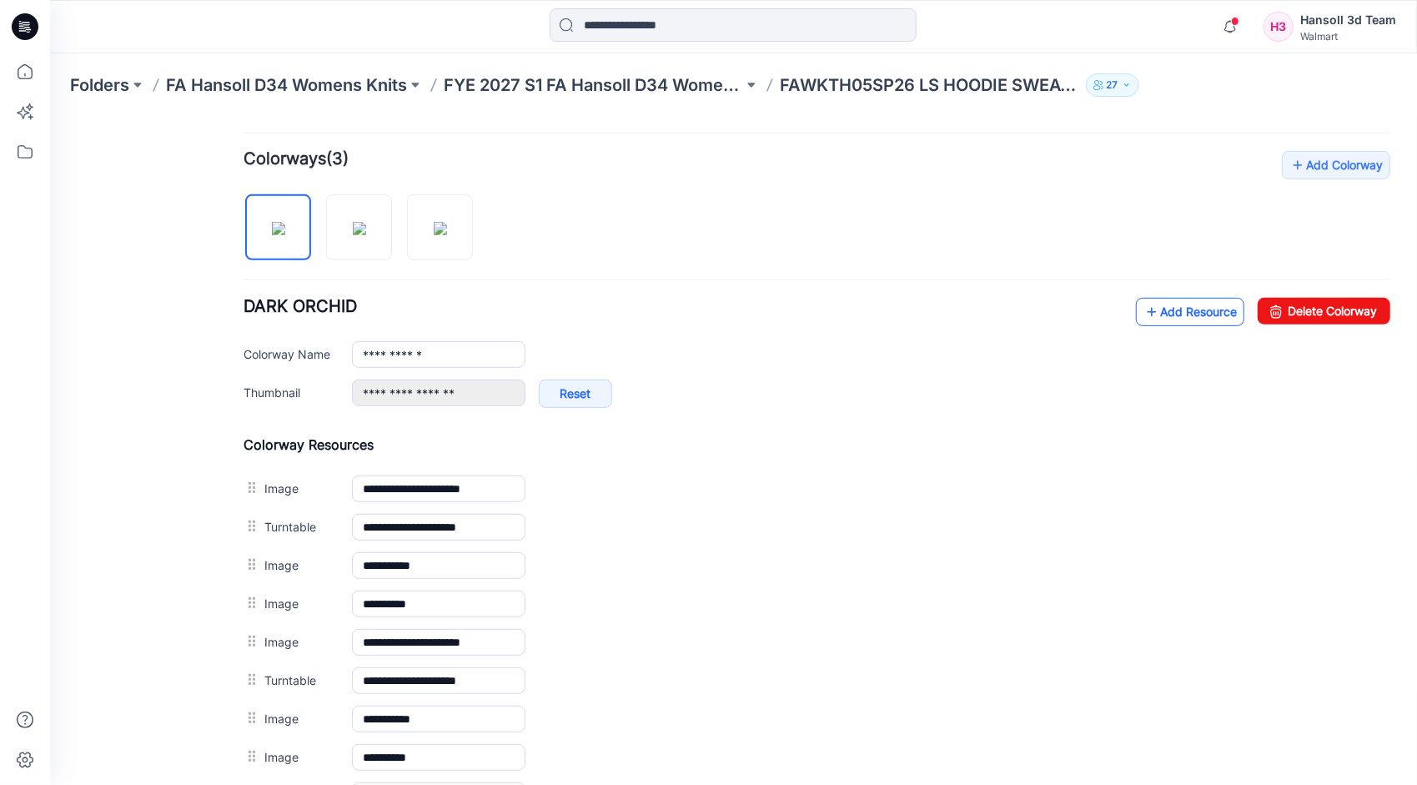
click at [1169, 305] on link "Add Resource" at bounding box center [1189, 311] width 108 height 28
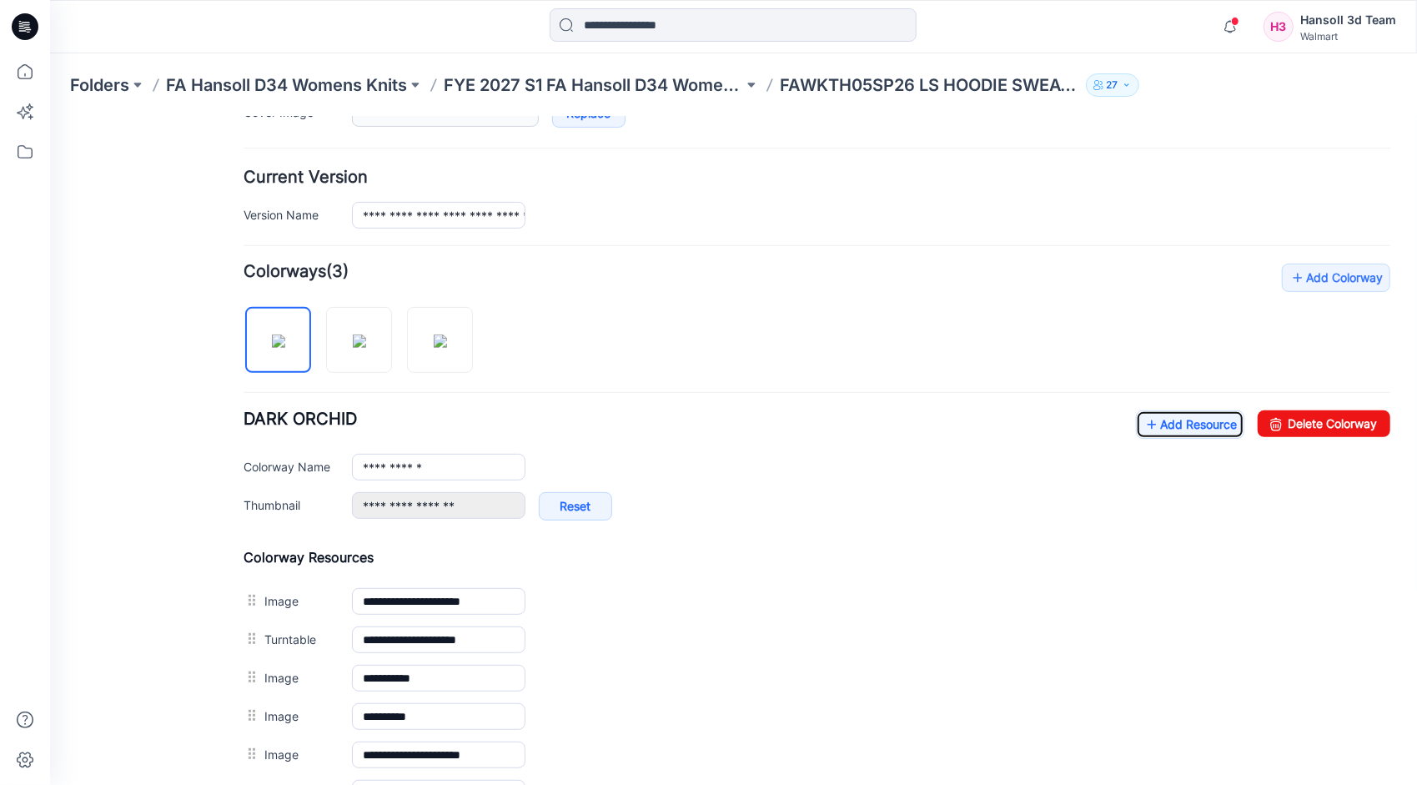
scroll to position [190, 0]
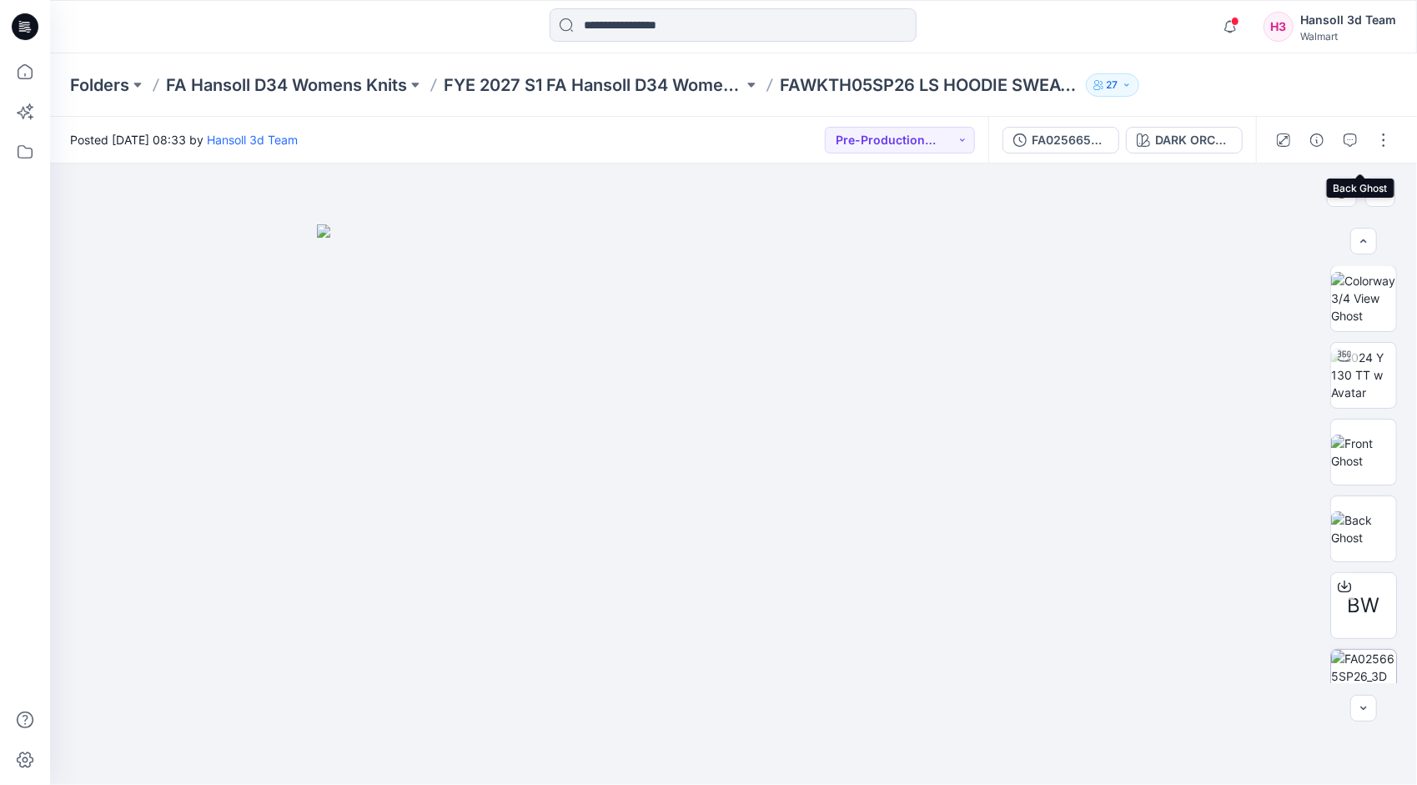
scroll to position [494, 0]
click at [966, 138] on button "Set Status" at bounding box center [929, 140] width 92 height 27
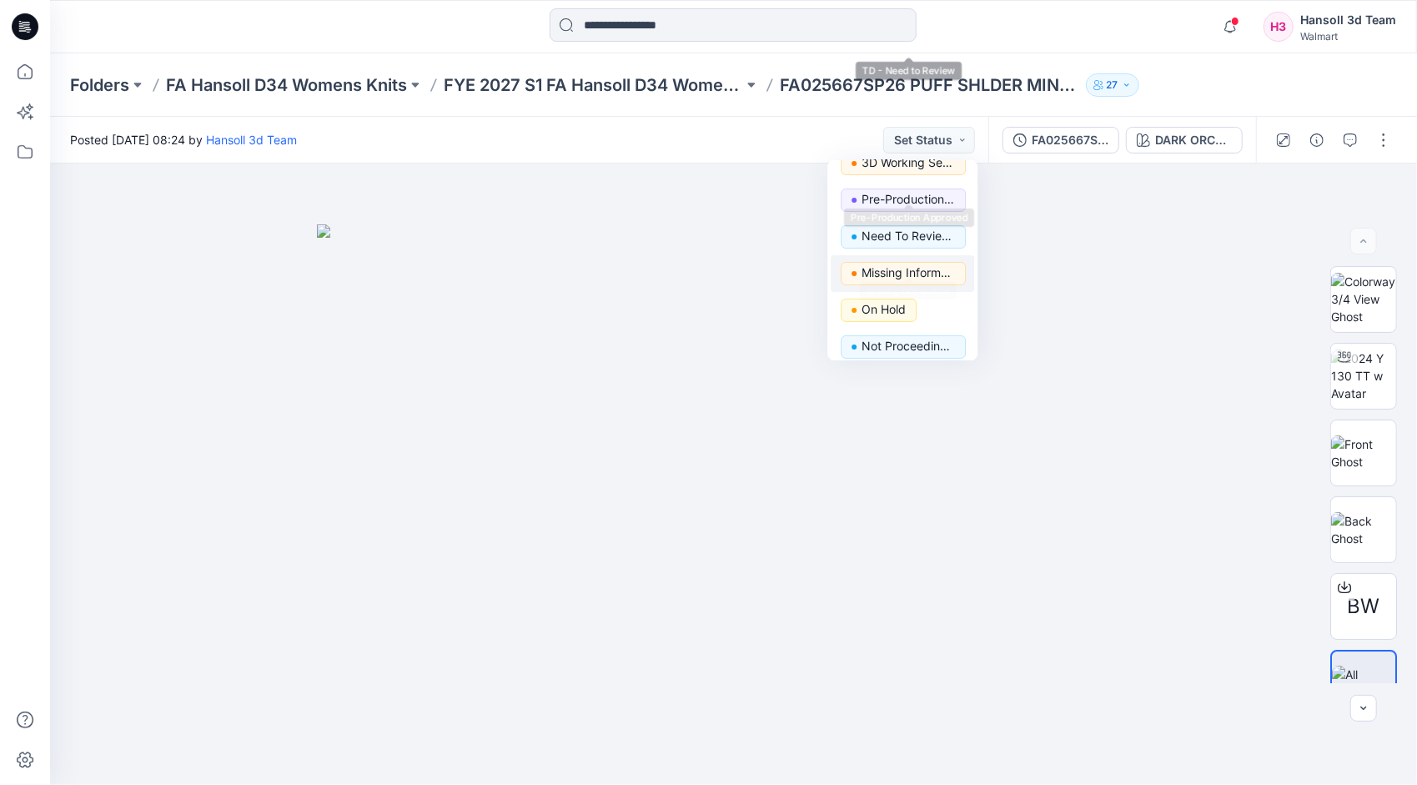
scroll to position [210, 0]
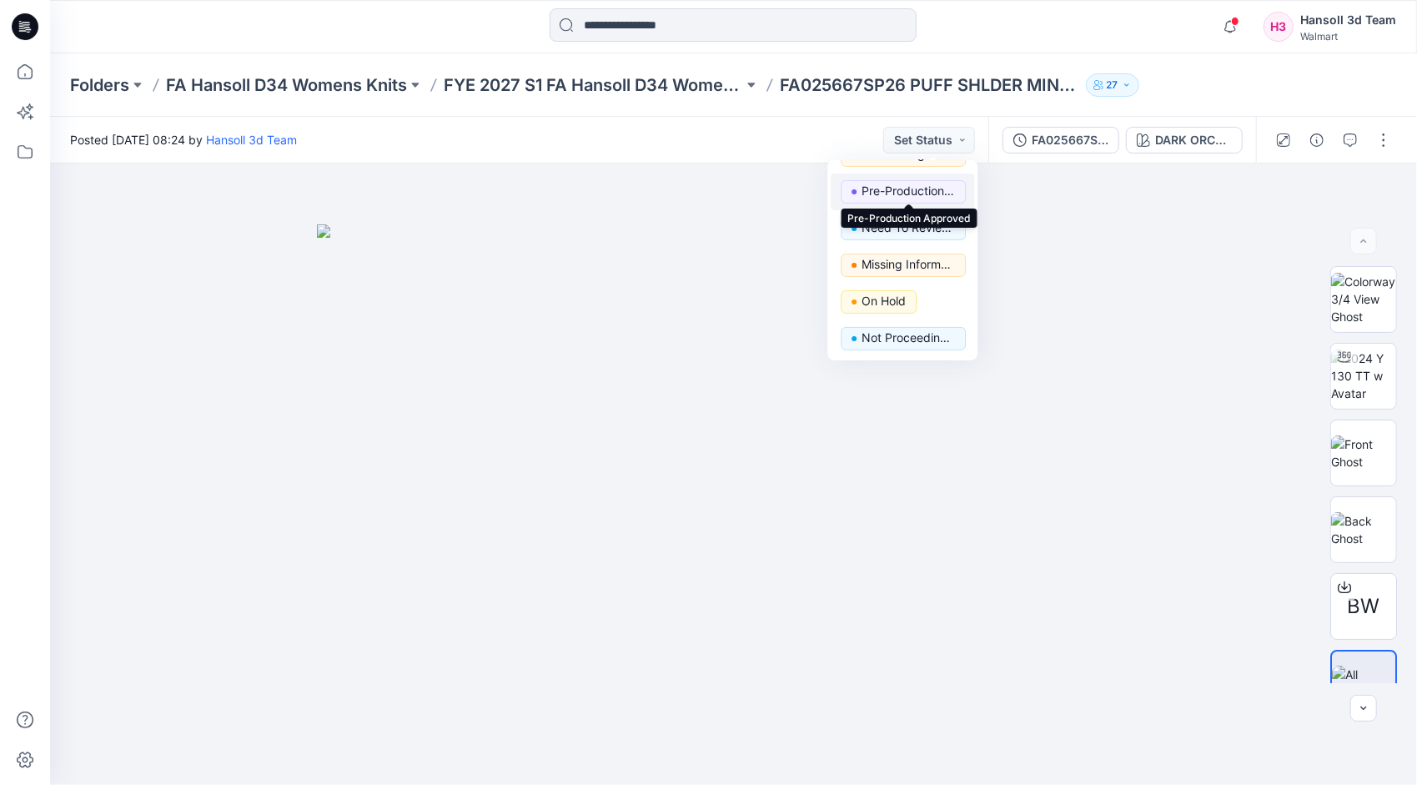
click at [929, 189] on p "Pre-Production Approved" at bounding box center [908, 191] width 93 height 22
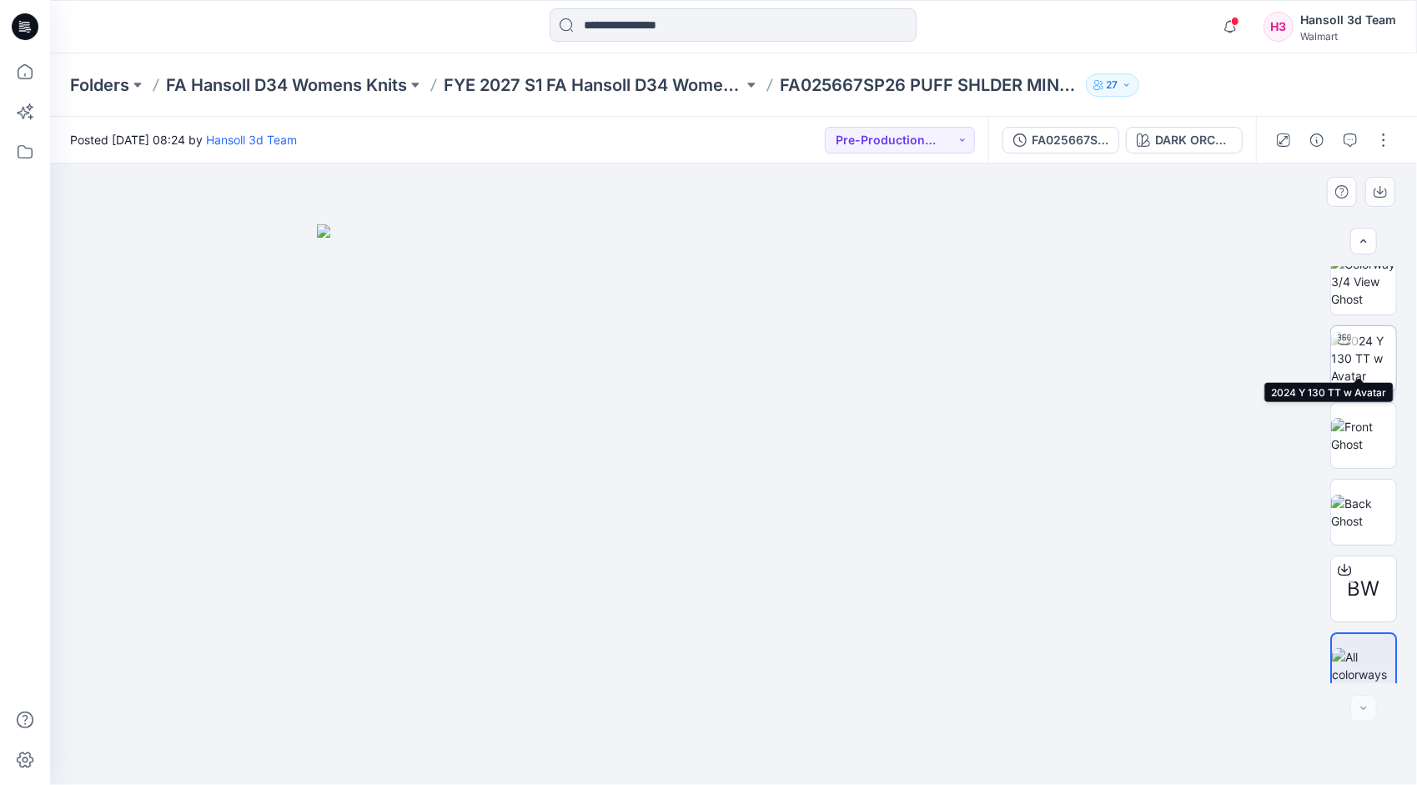
scroll to position [33, 0]
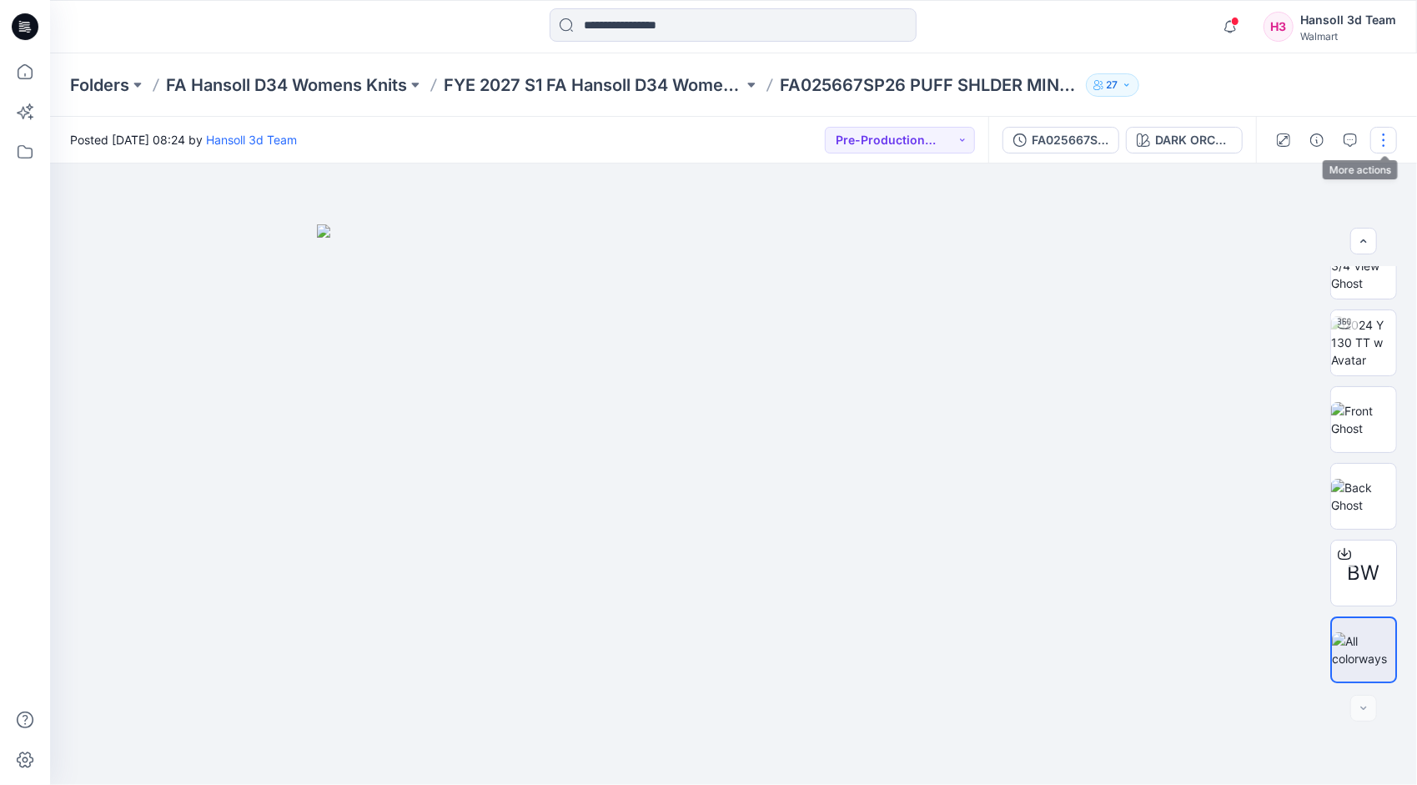
click at [1381, 143] on button "button" at bounding box center [1384, 140] width 27 height 27
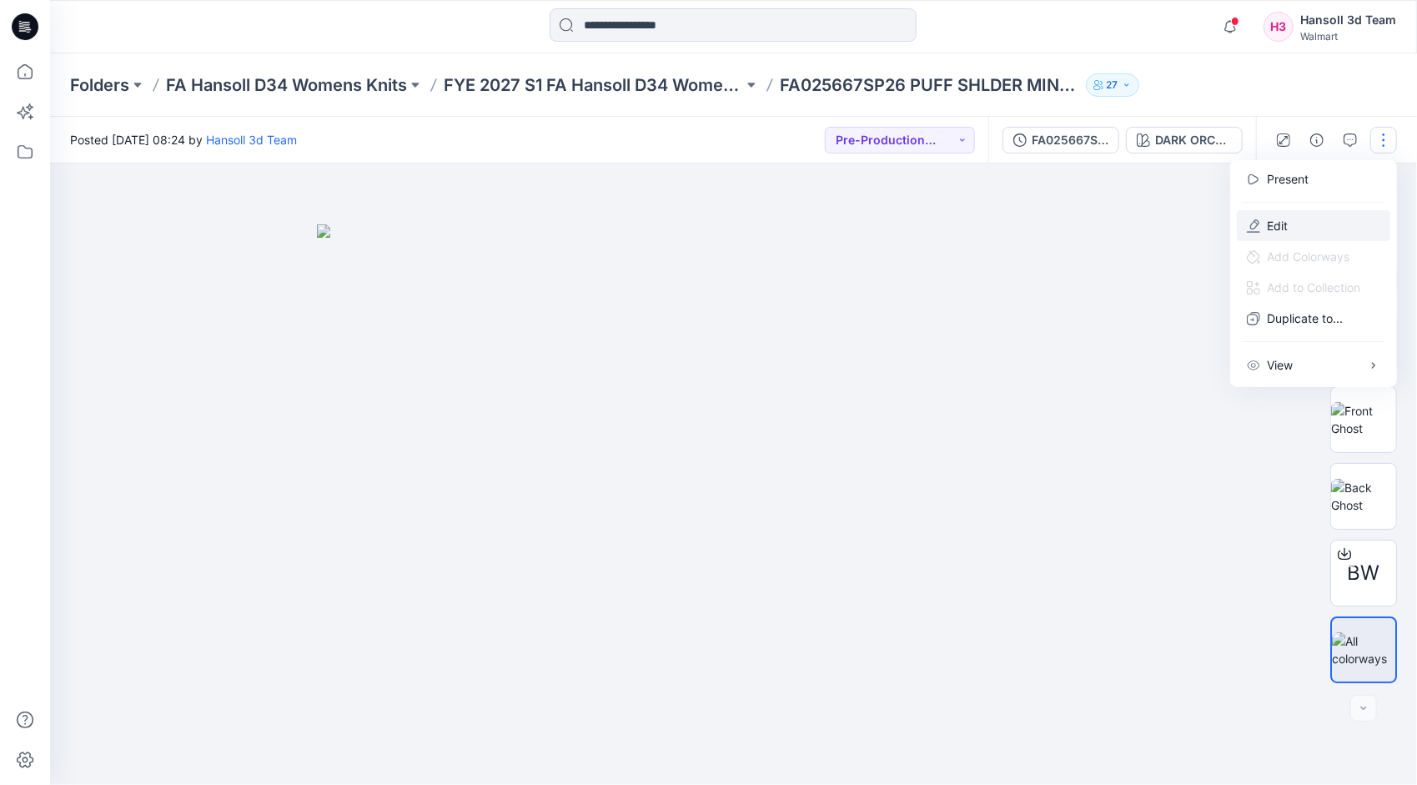
click at [1278, 224] on p "Edit" at bounding box center [1277, 226] width 21 height 18
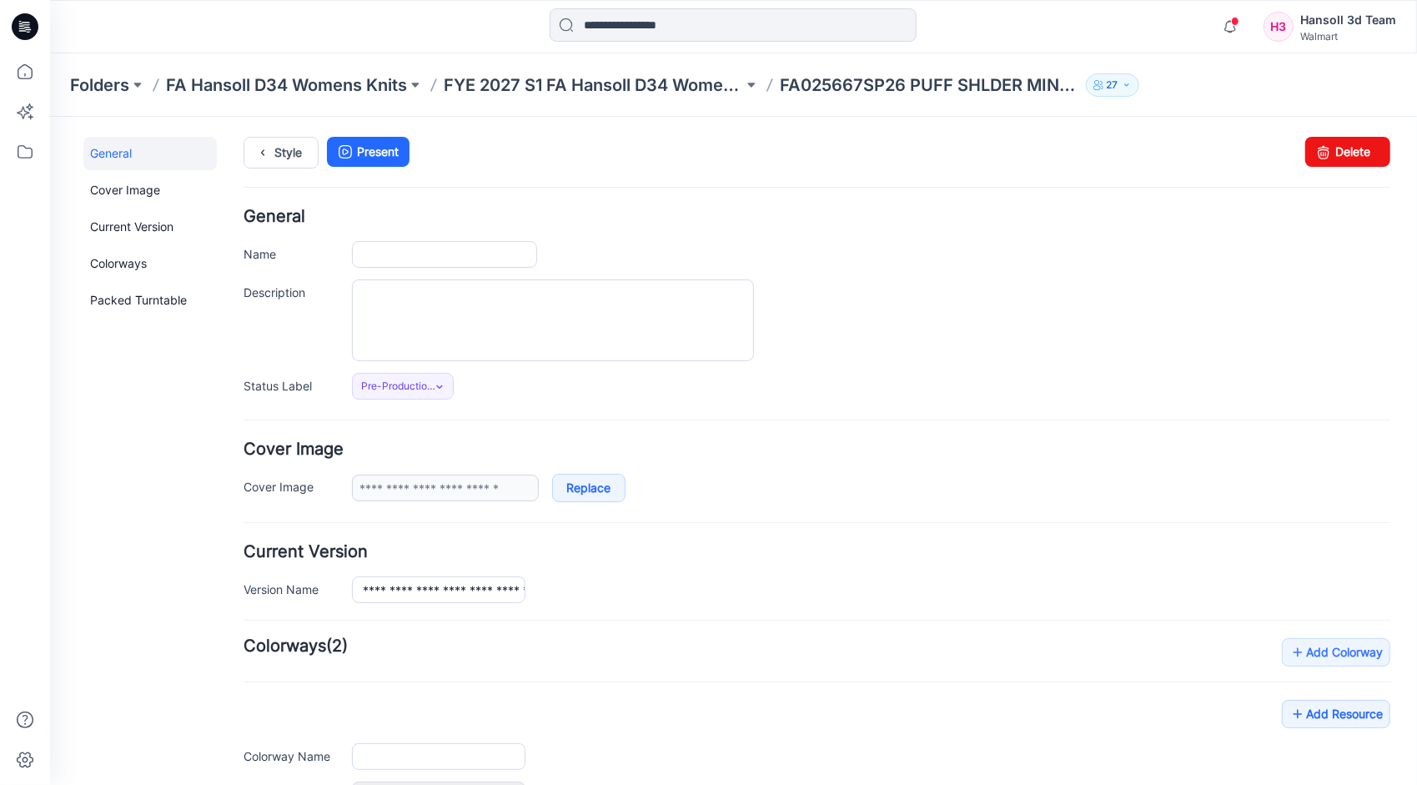
type input "**********"
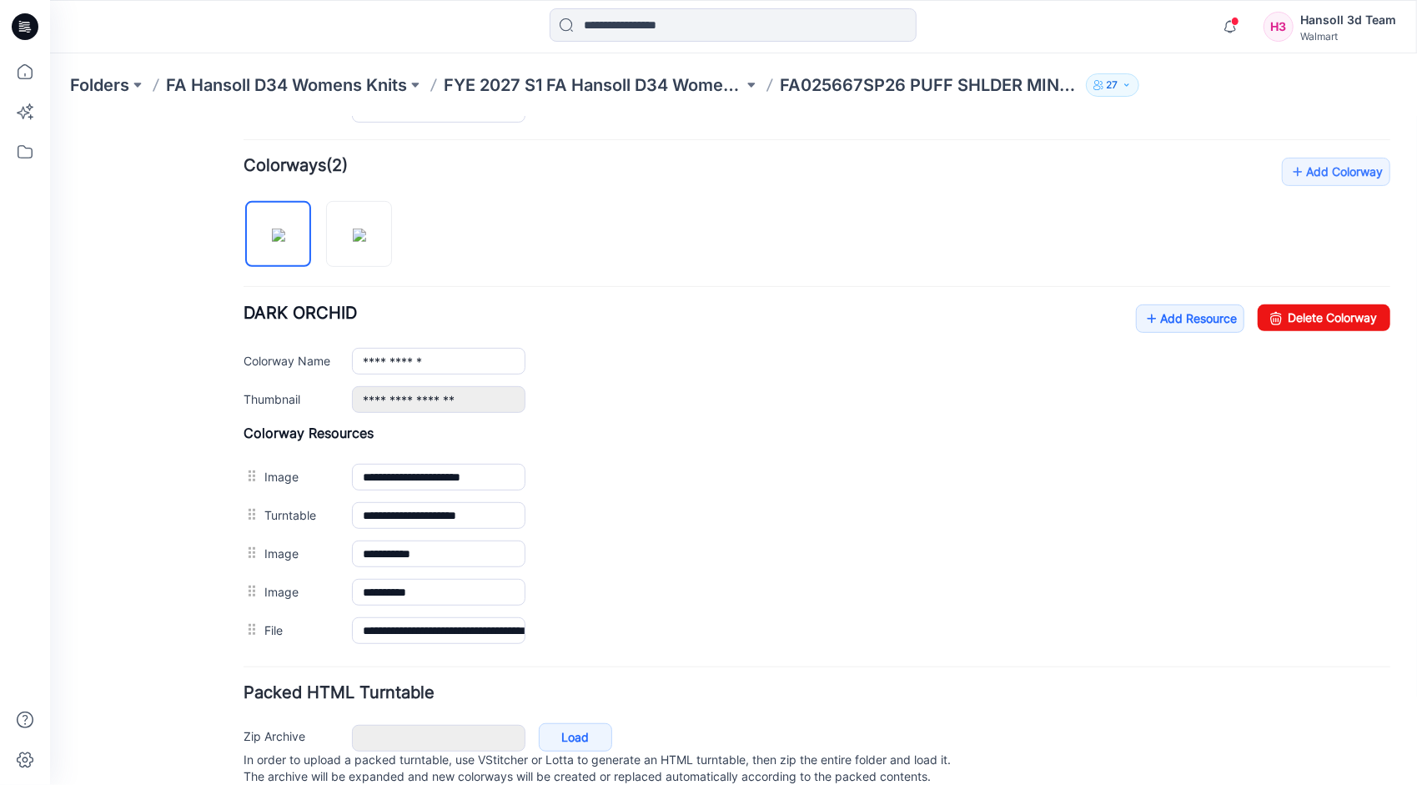
scroll to position [529, 0]
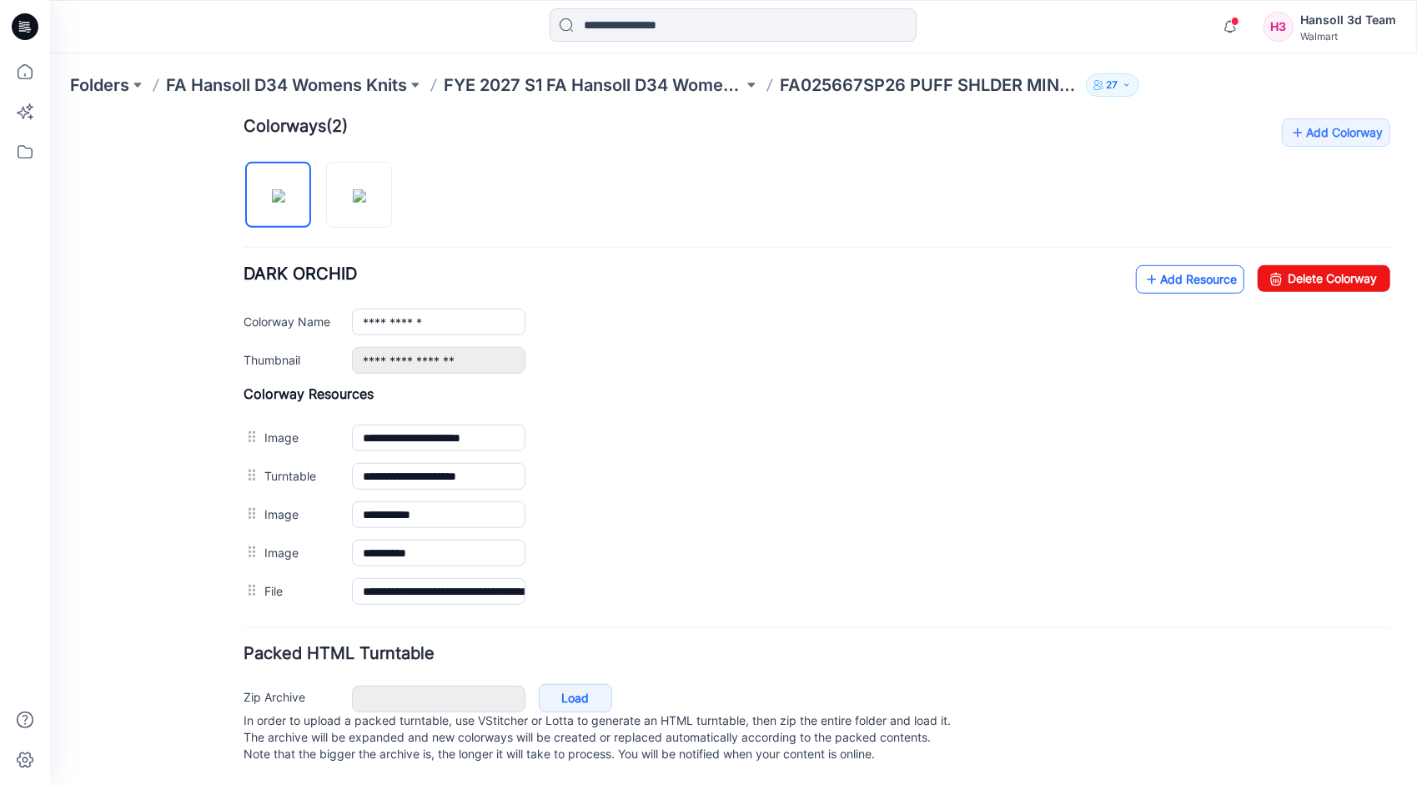
click at [1190, 272] on link "Add Resource" at bounding box center [1189, 278] width 108 height 28
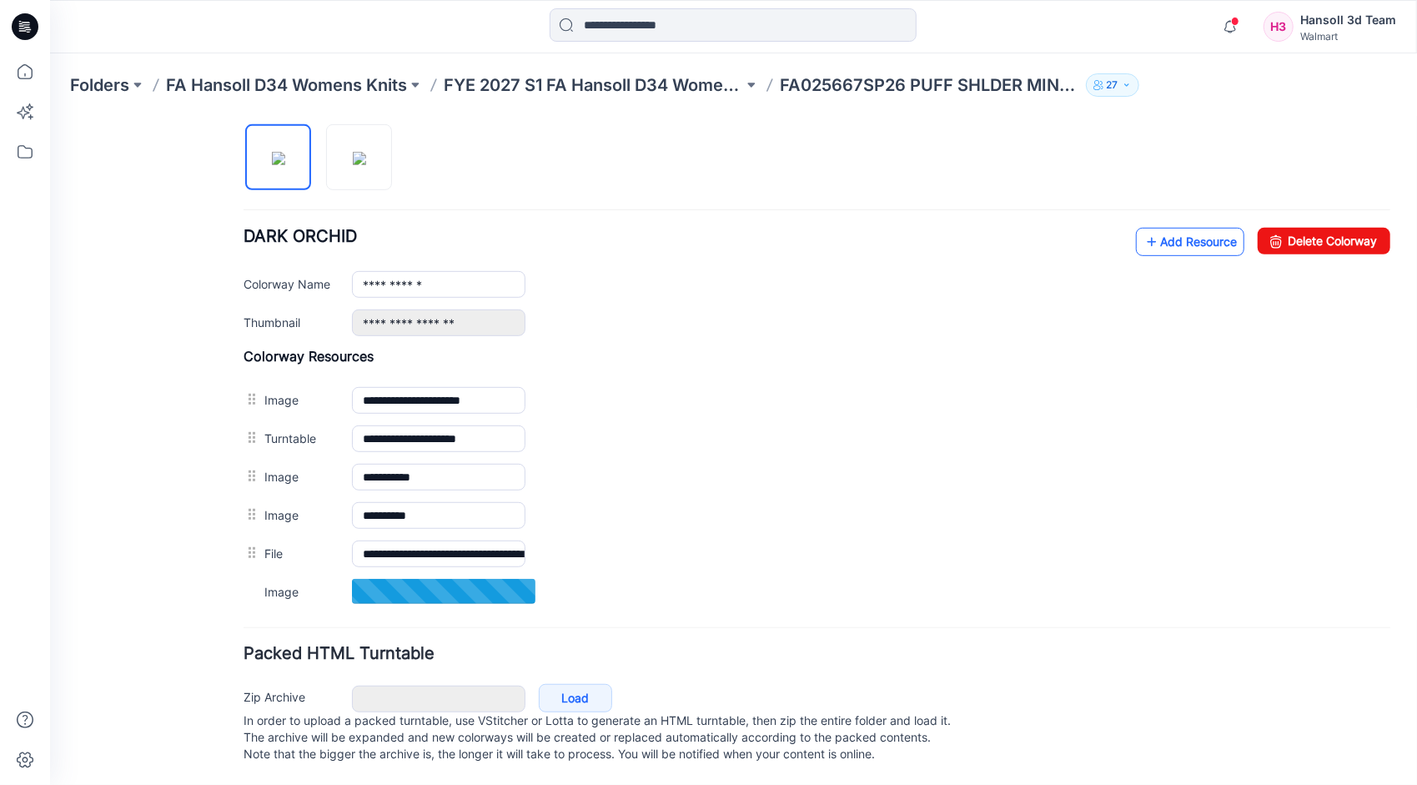
scroll to position [566, 0]
click at [1147, 229] on link "Add Resource" at bounding box center [1189, 240] width 108 height 28
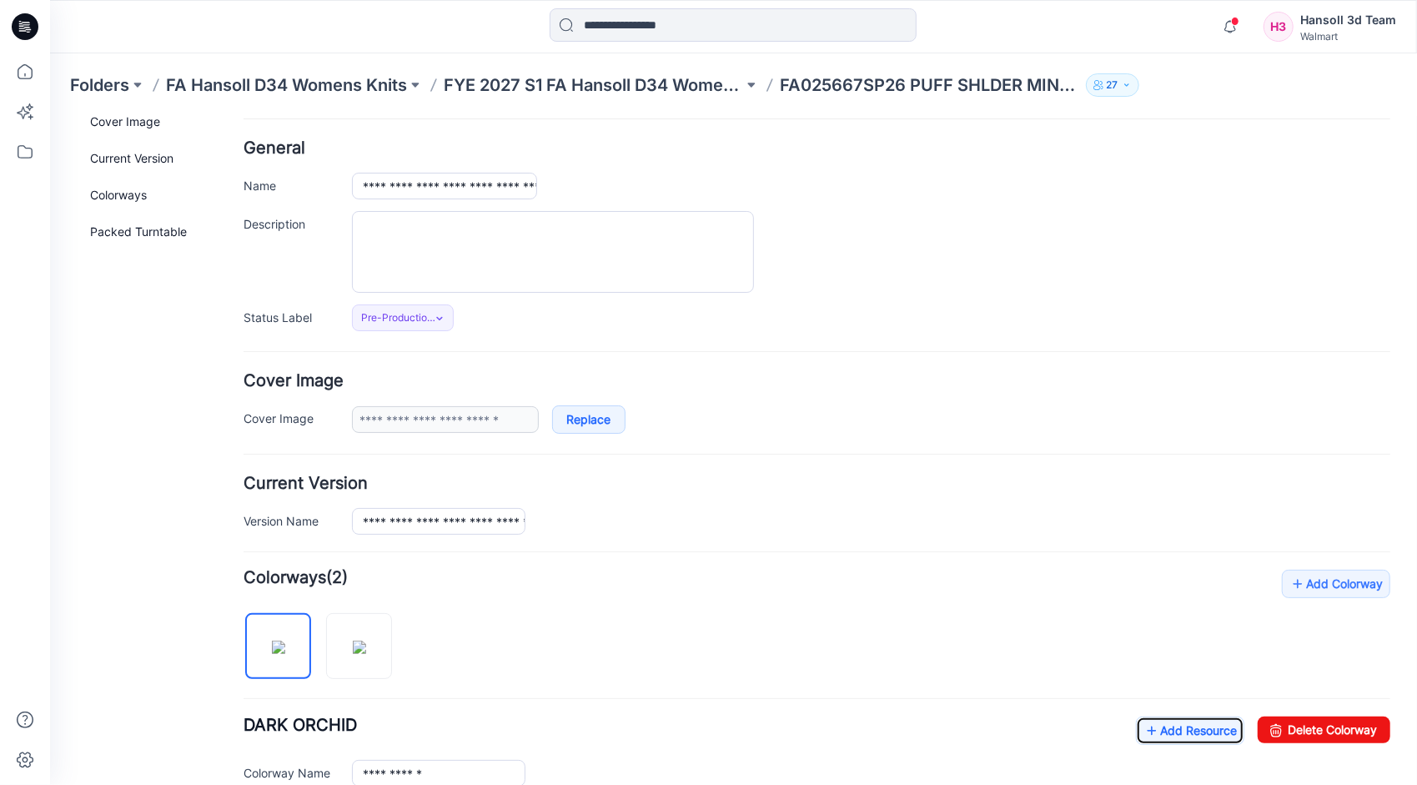
scroll to position [0, 0]
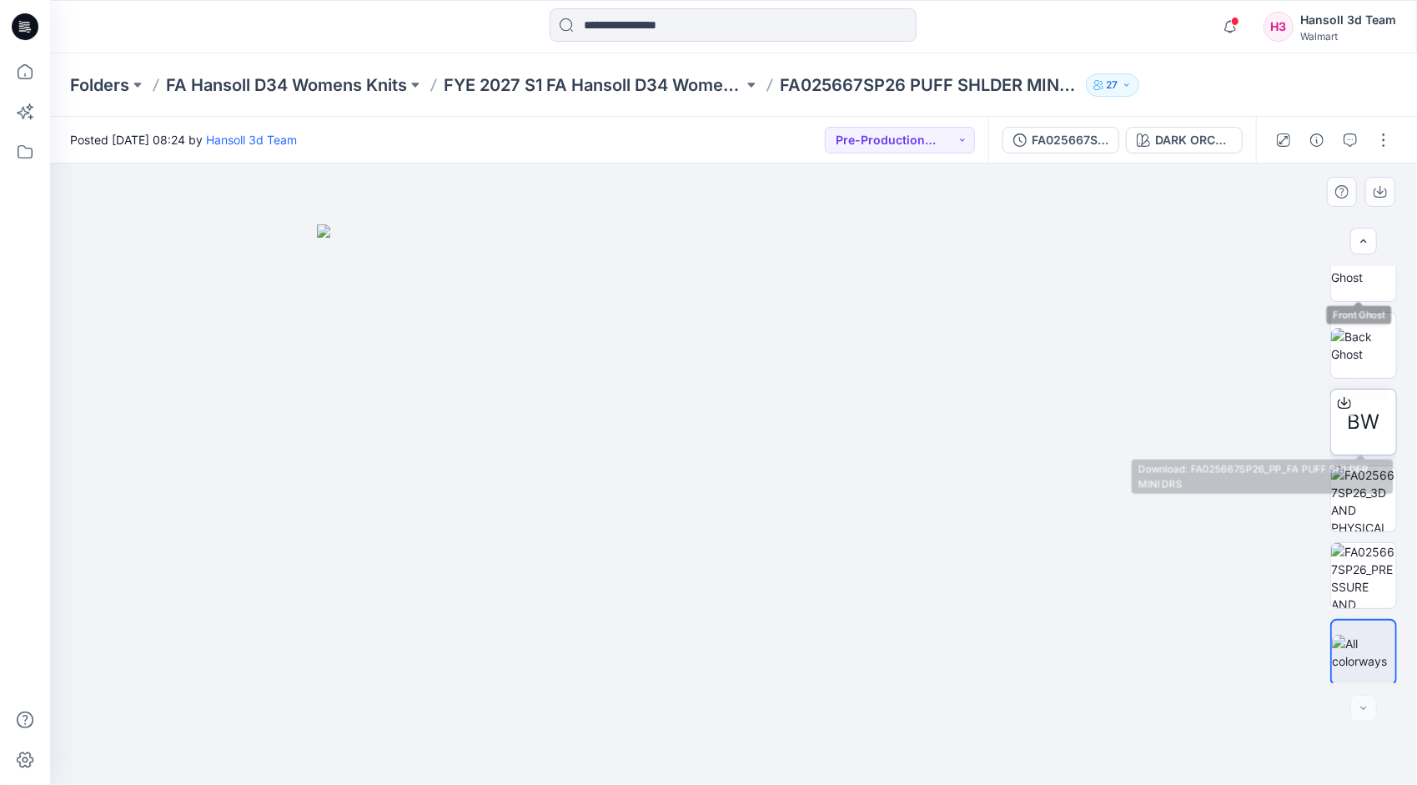
scroll to position [187, 0]
